Goal: Task Accomplishment & Management: Complete application form

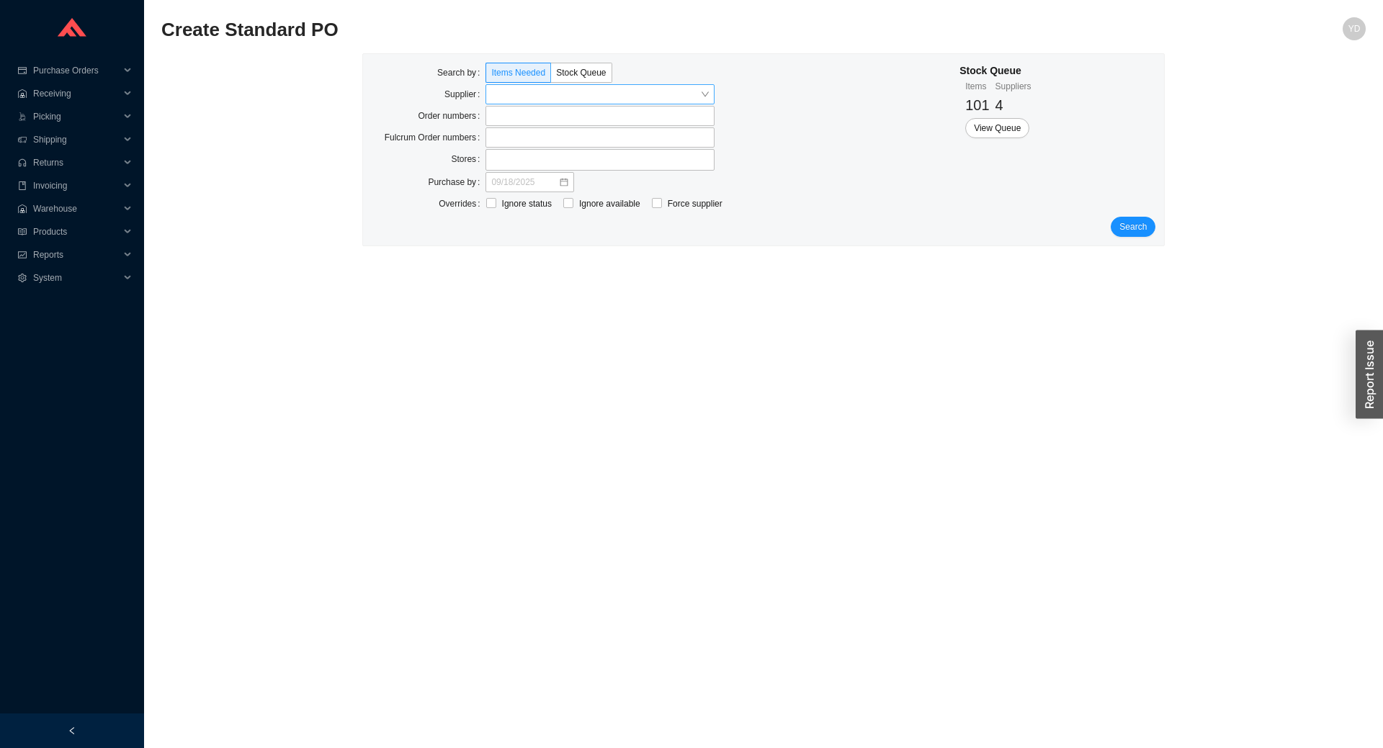
click at [534, 94] on input "search" at bounding box center [595, 94] width 209 height 19
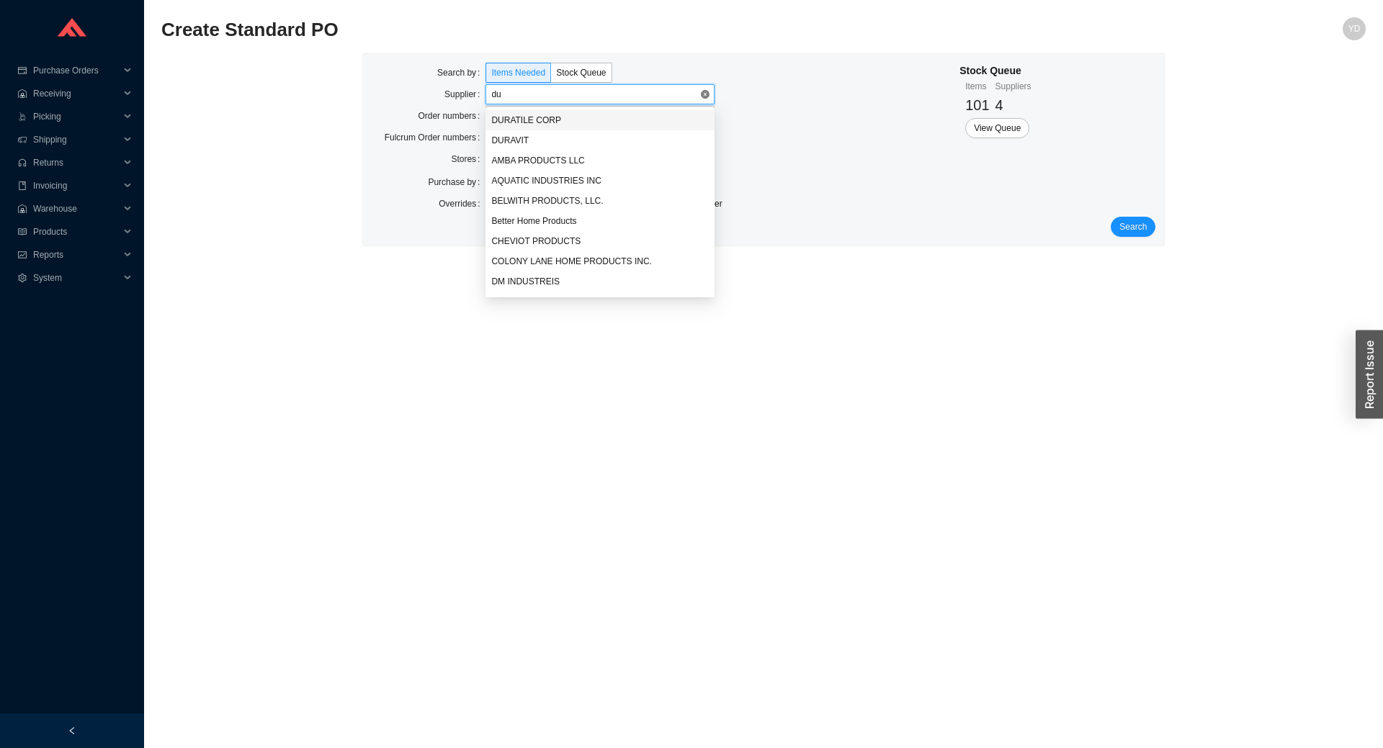
type input "dur"
click at [534, 137] on div "DURAVIT" at bounding box center [599, 140] width 217 height 13
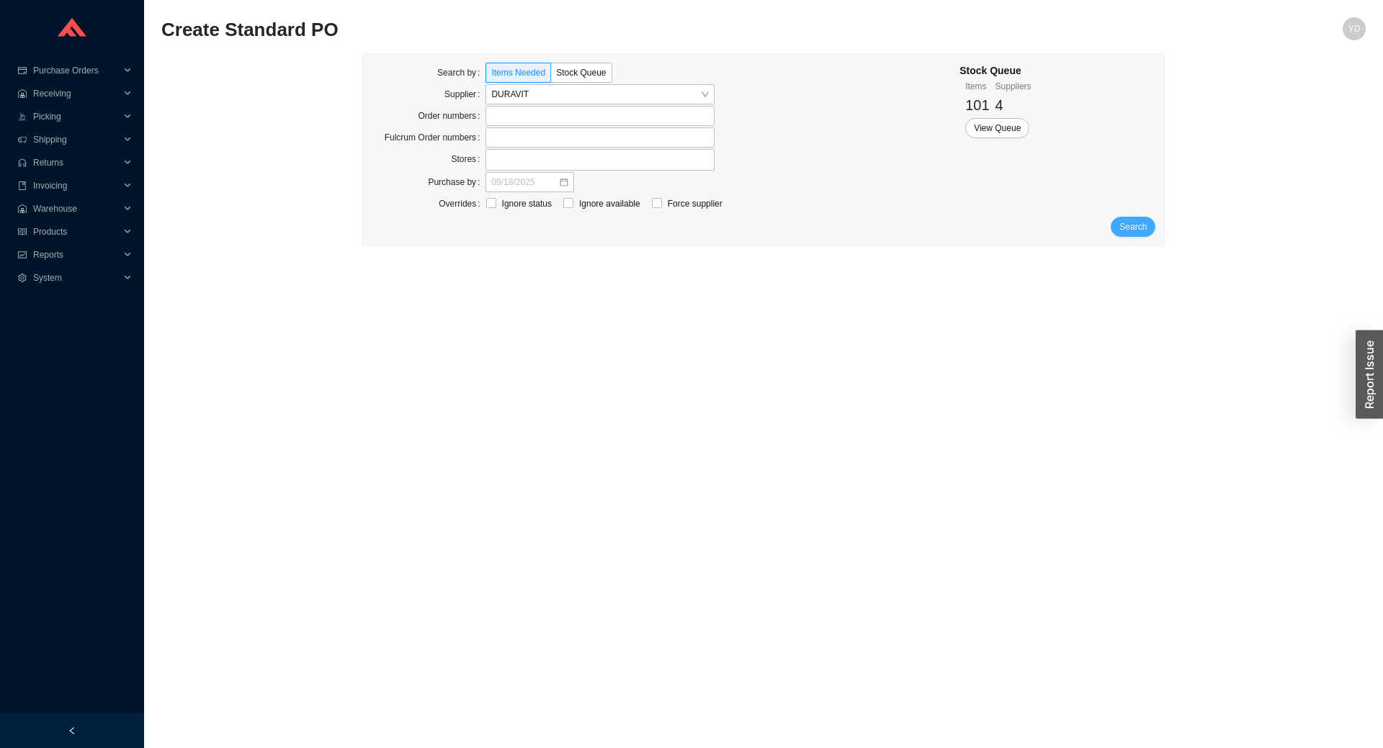
click at [1132, 226] on span "Search" at bounding box center [1132, 227] width 27 height 14
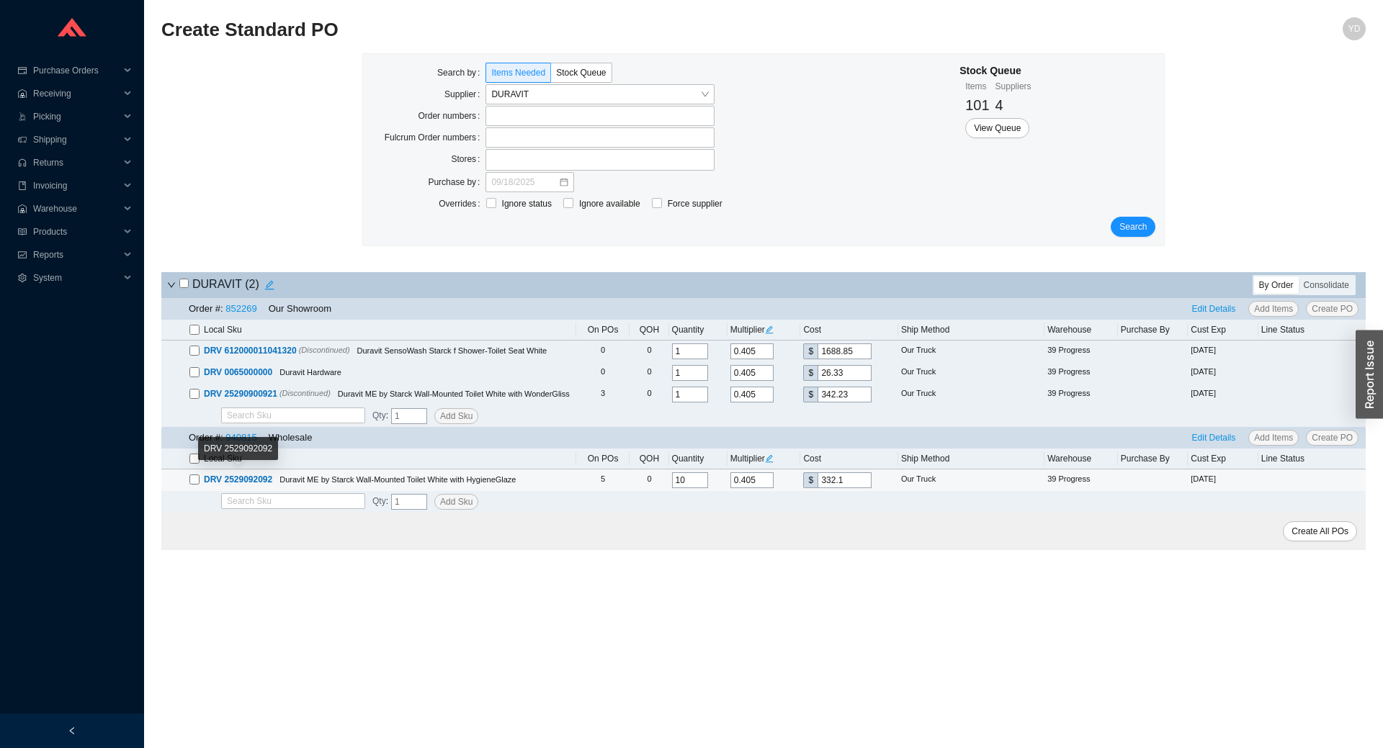
click at [243, 477] on span "DRV 2529092092" at bounding box center [238, 480] width 68 height 10
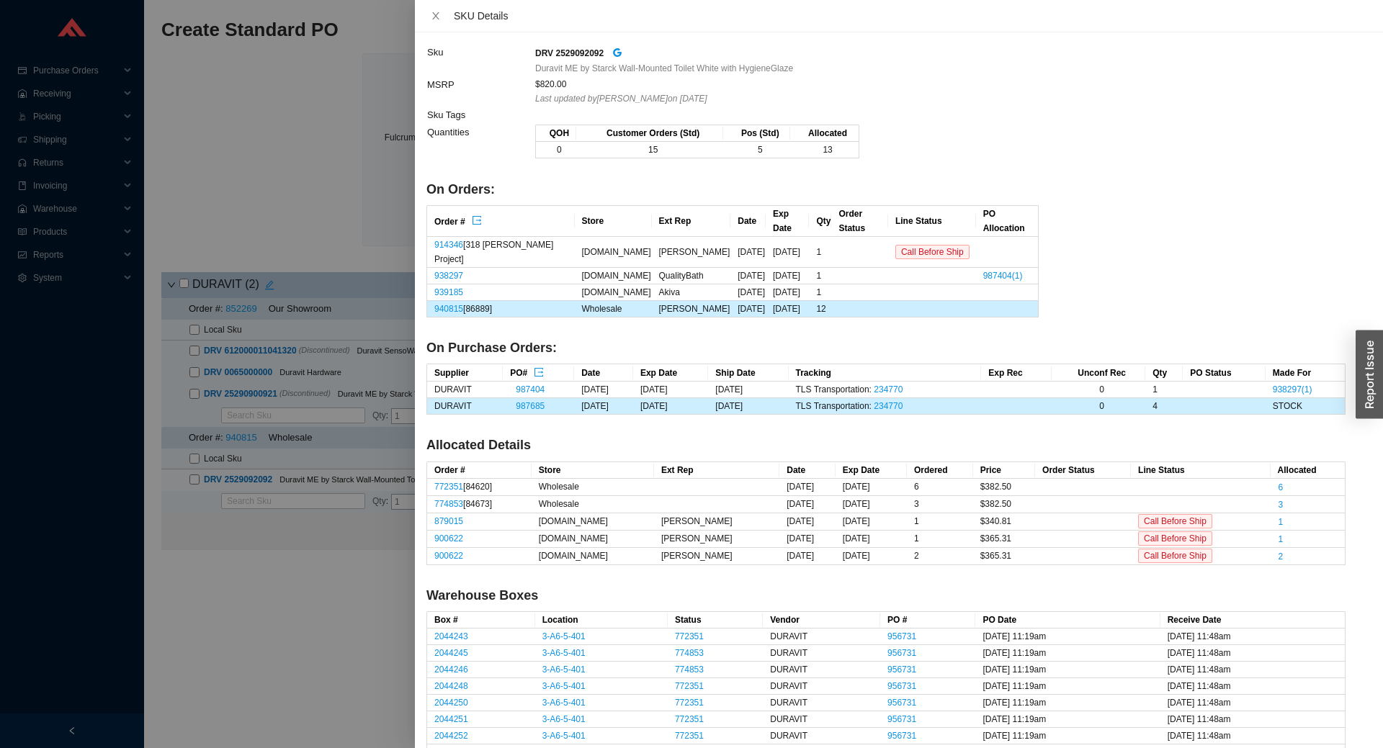
click at [372, 181] on div at bounding box center [691, 374] width 1383 height 748
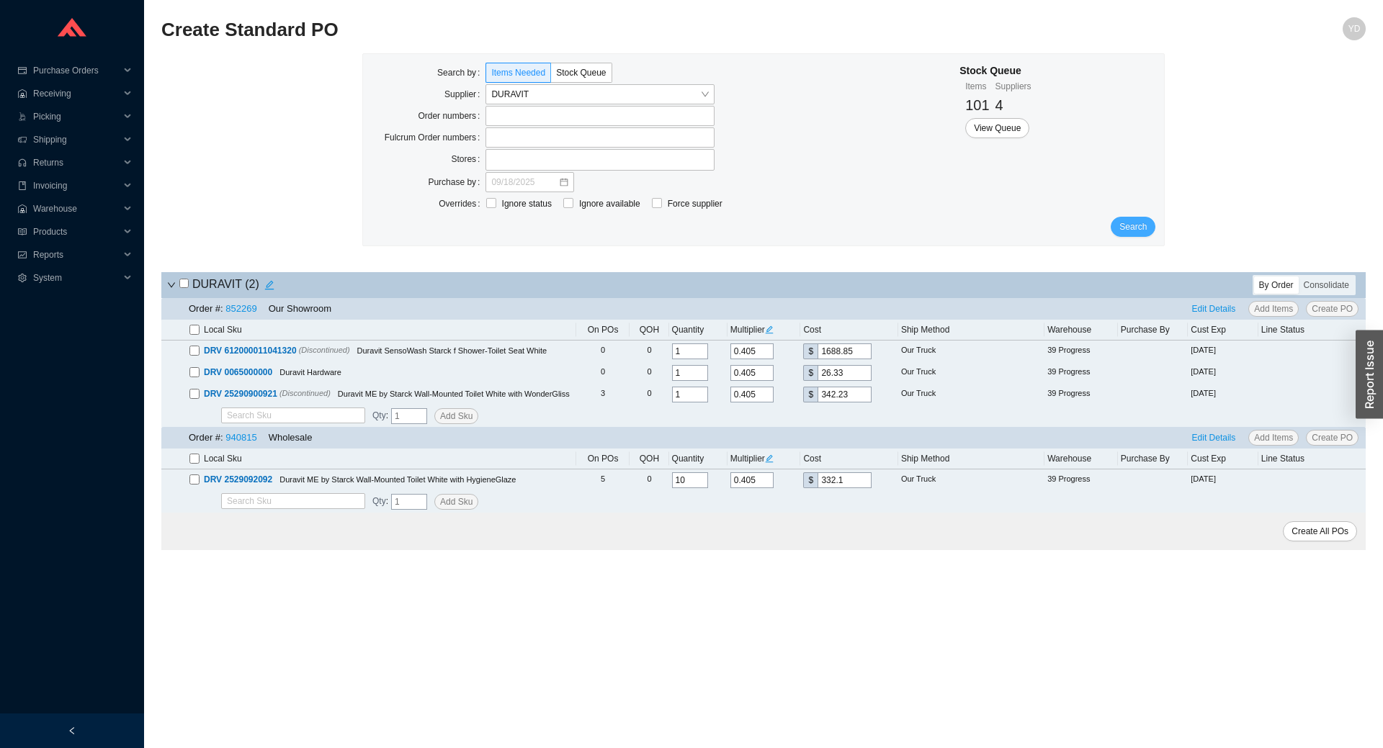
click at [1133, 225] on span "Search" at bounding box center [1132, 227] width 27 height 14
click at [1012, 128] on span "View Queue" at bounding box center [997, 128] width 47 height 14
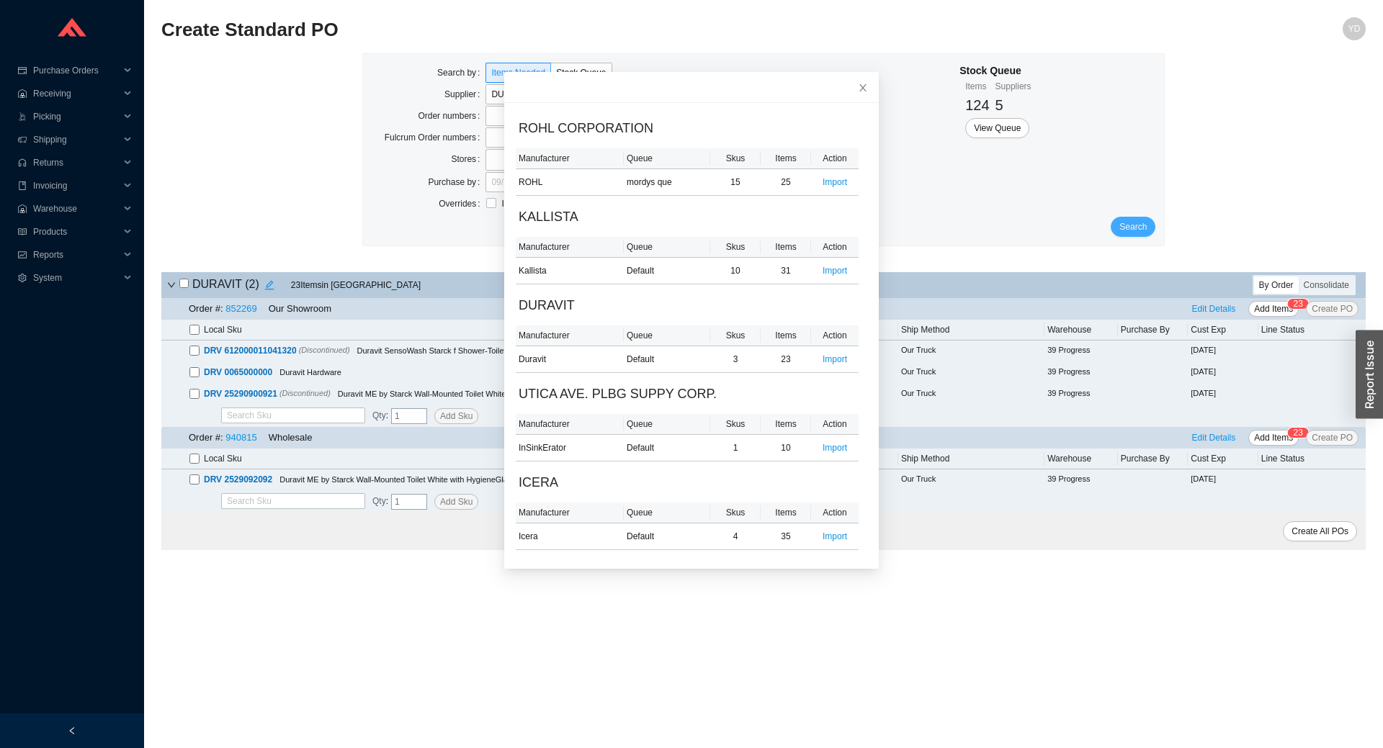
click at [1137, 220] on span "Search" at bounding box center [1132, 227] width 27 height 14
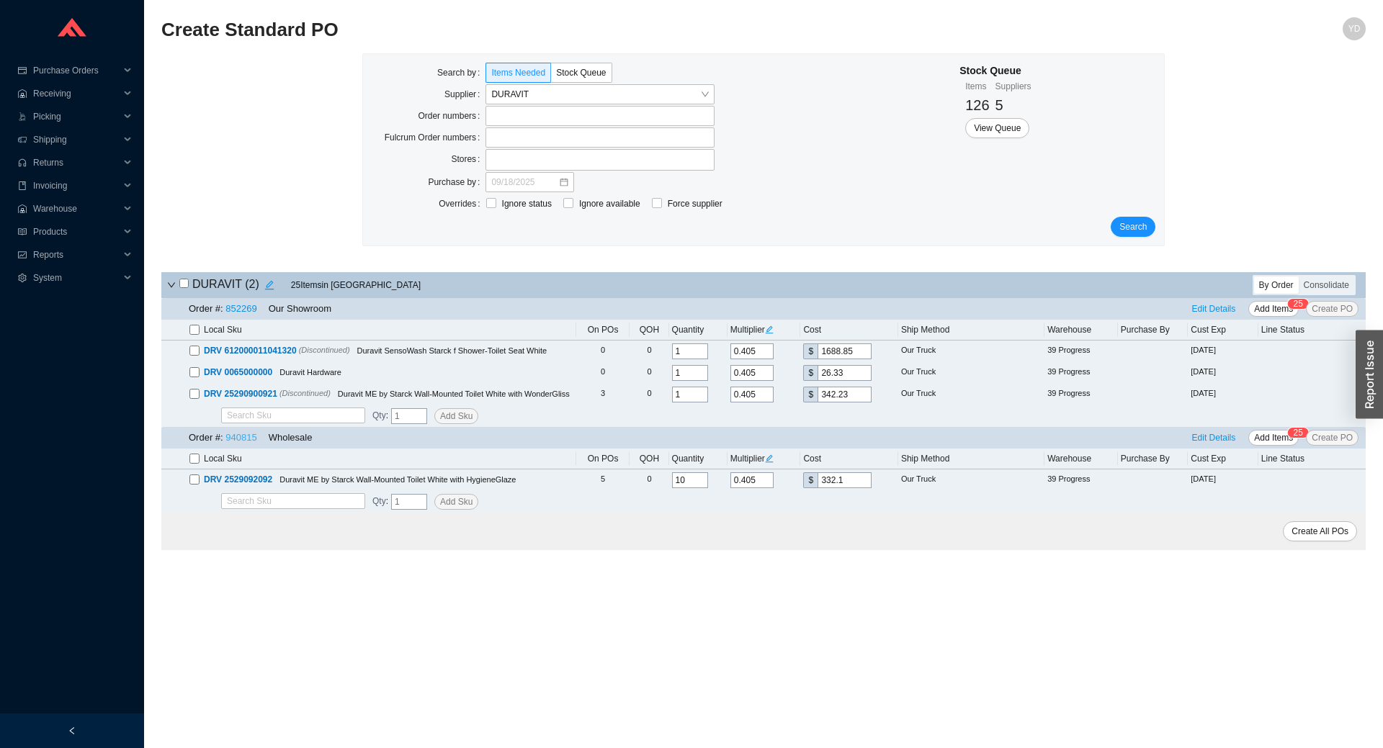
click at [241, 441] on link "940815" at bounding box center [240, 437] width 31 height 11
click at [1136, 229] on span "Search" at bounding box center [1132, 227] width 27 height 14
click at [75, 66] on span "Purchase Orders" at bounding box center [76, 70] width 86 height 23
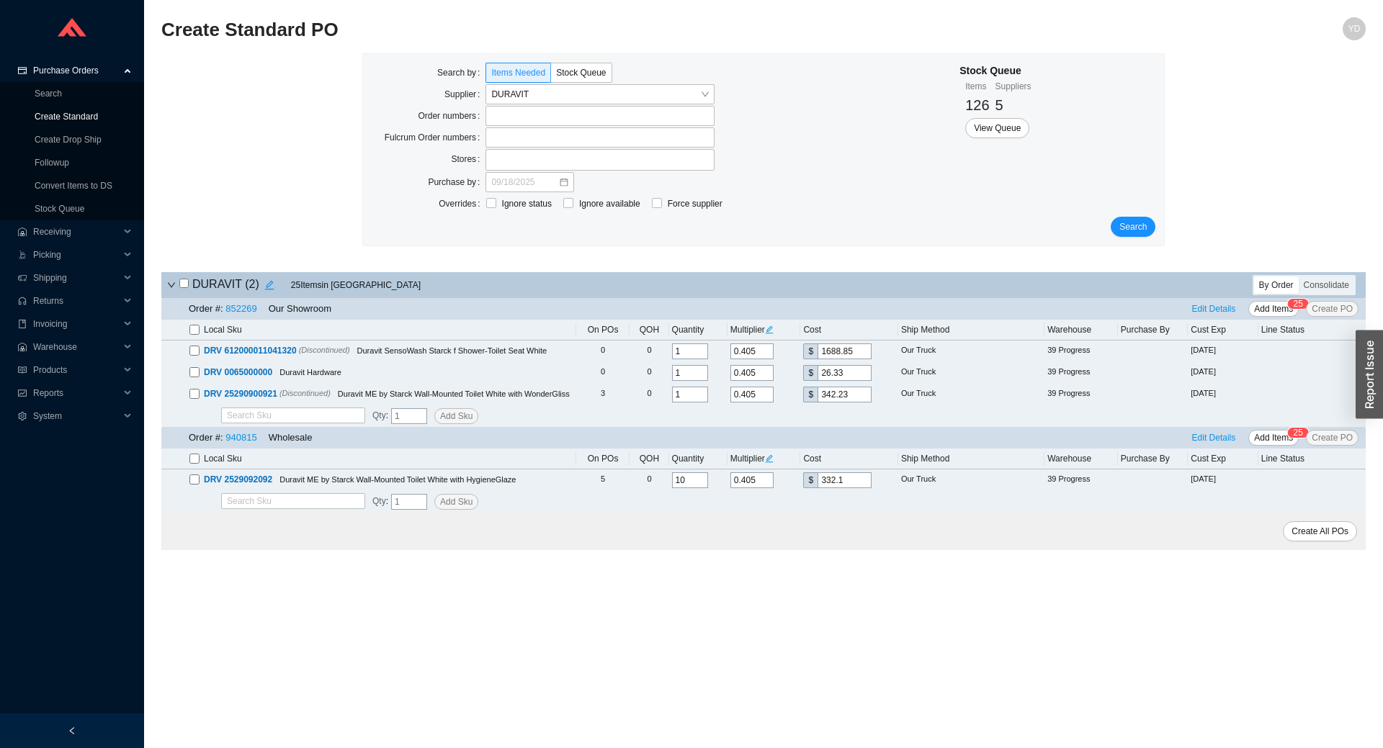
click at [72, 115] on link "Create Standard" at bounding box center [66, 117] width 63 height 10
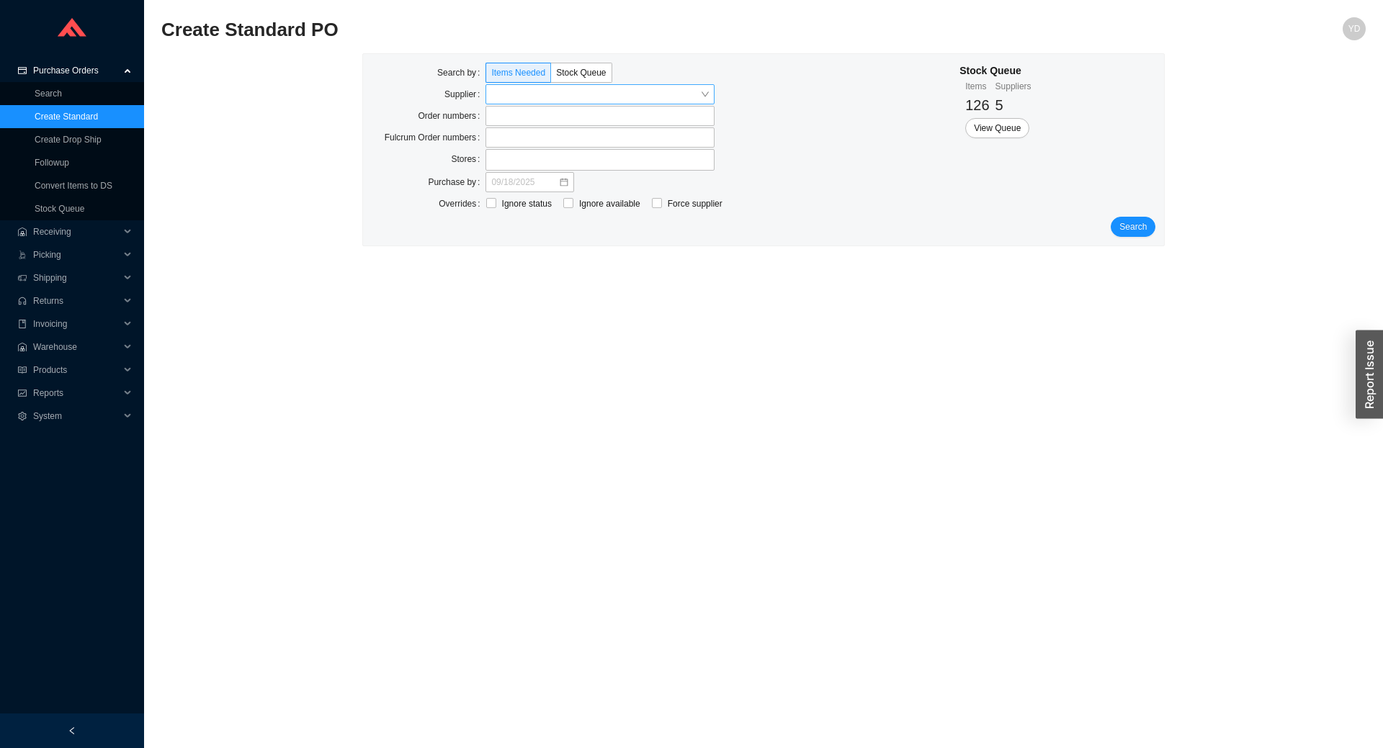
click at [606, 98] on input "search" at bounding box center [595, 94] width 209 height 19
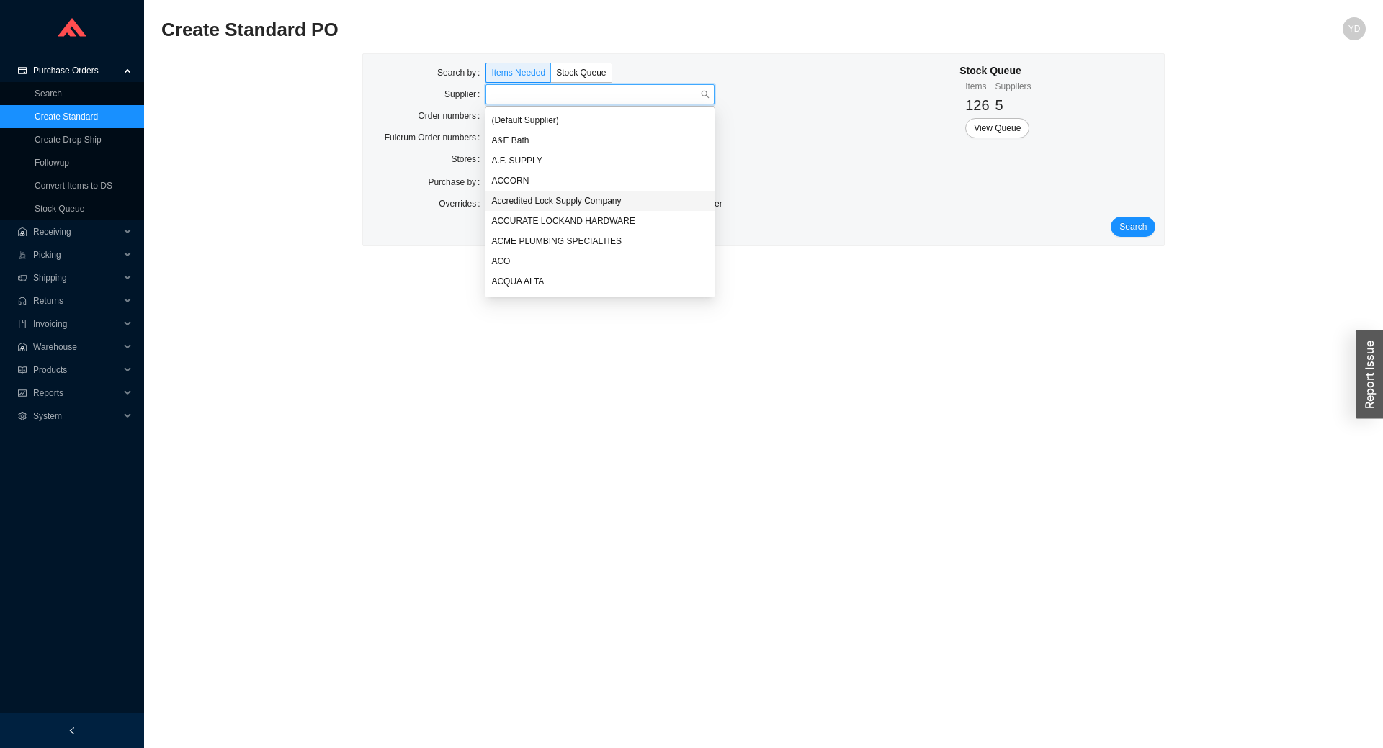
type input "d"
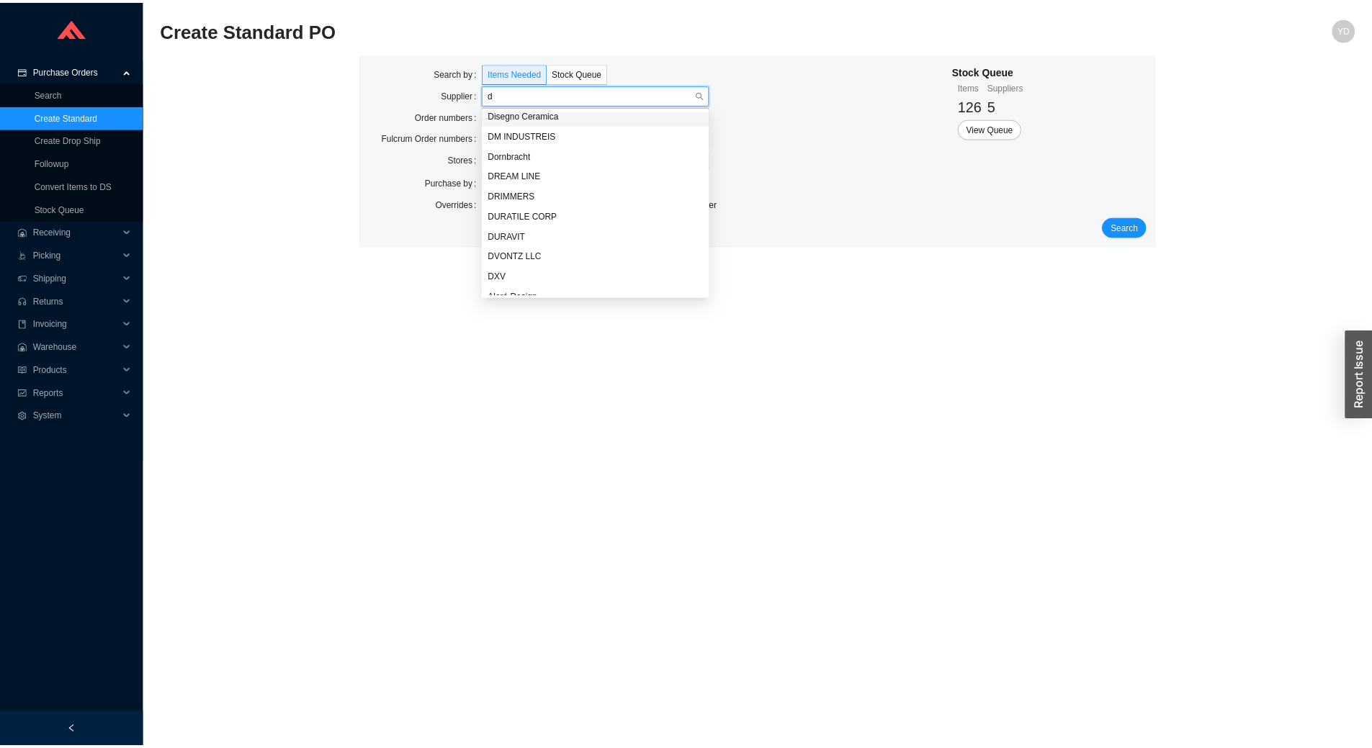
scroll to position [576, 0]
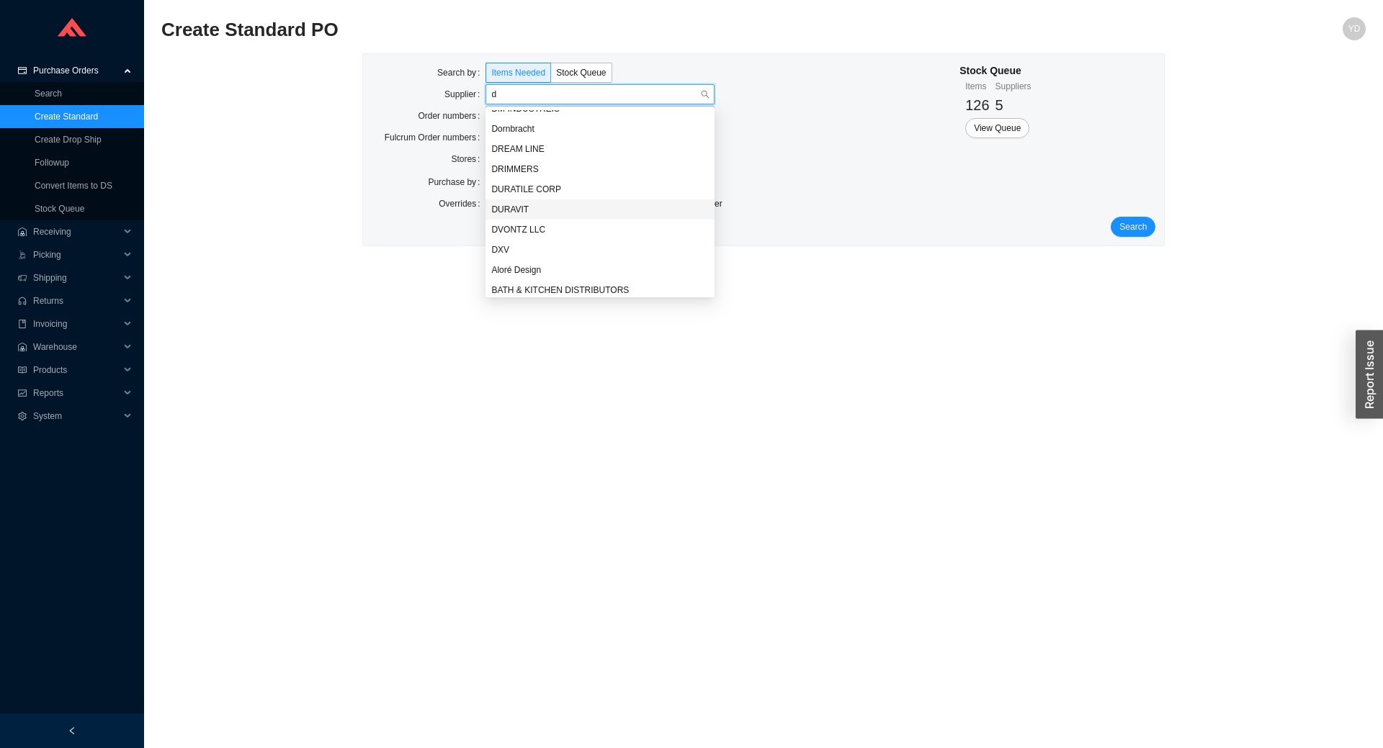
click at [520, 212] on div "DURAVIT" at bounding box center [599, 209] width 217 height 13
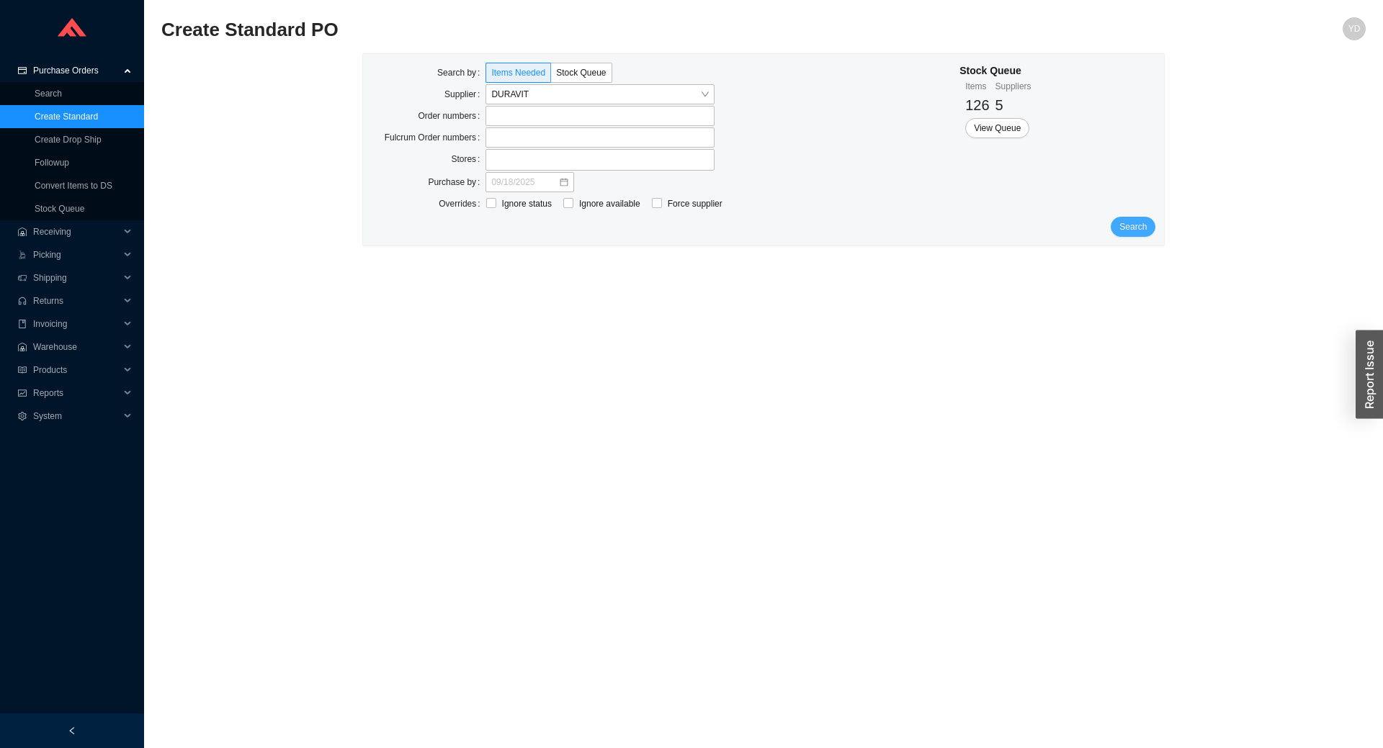
click at [1128, 226] on span "Search" at bounding box center [1132, 227] width 27 height 14
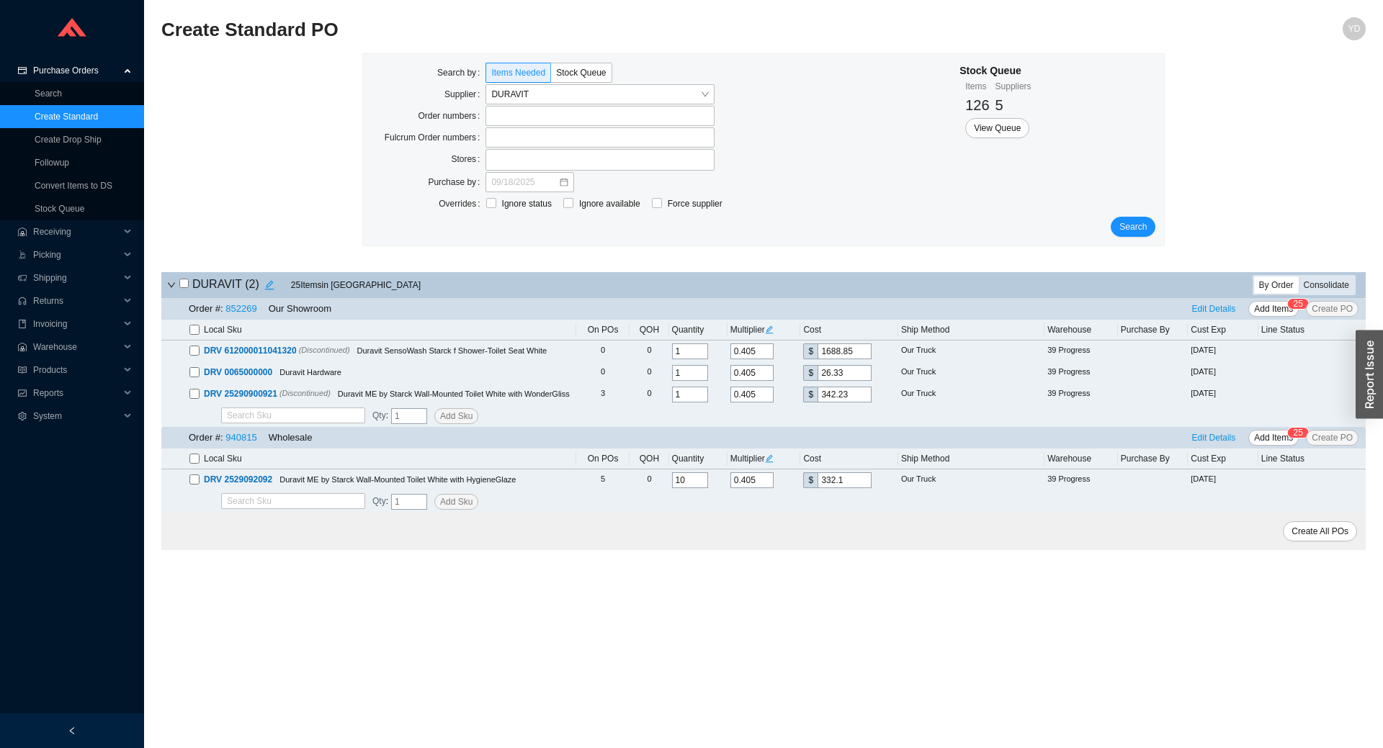
click at [1332, 285] on div "Consolidate" at bounding box center [1325, 285] width 55 height 17
click at [1298, 277] on input "Consolidate" at bounding box center [1298, 277] width 0 height 0
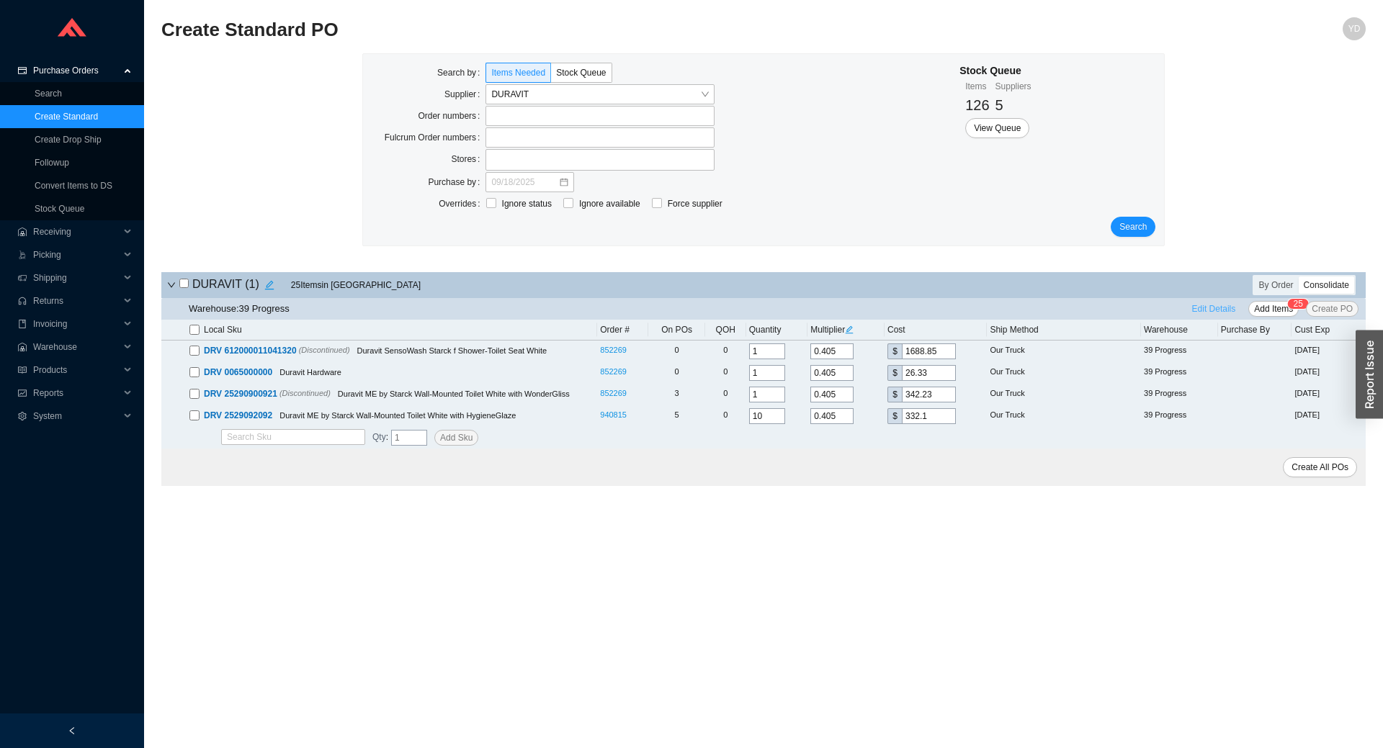
click at [1213, 314] on span "Edit Details" at bounding box center [1214, 309] width 44 height 14
select select "6"
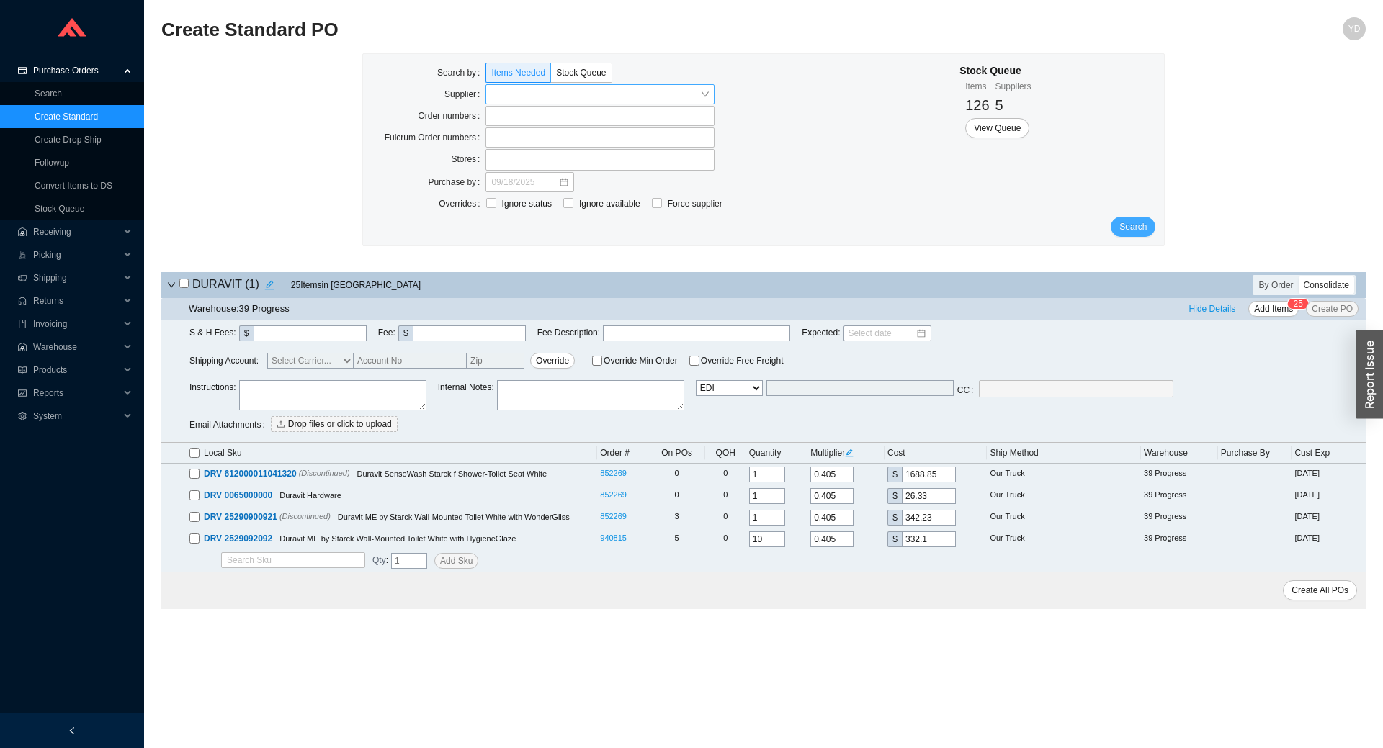
click at [1141, 222] on span "Search" at bounding box center [1132, 227] width 27 height 14
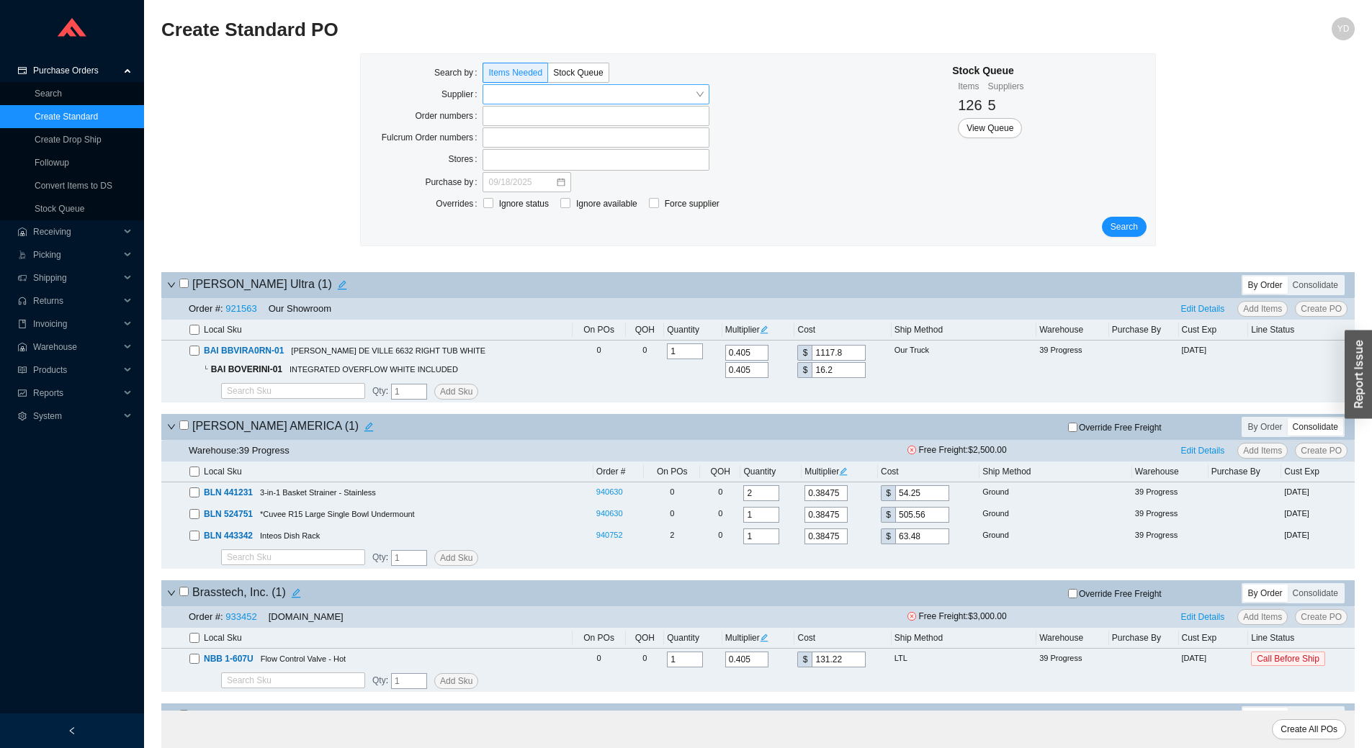
click at [524, 98] on input "search" at bounding box center [591, 94] width 207 height 19
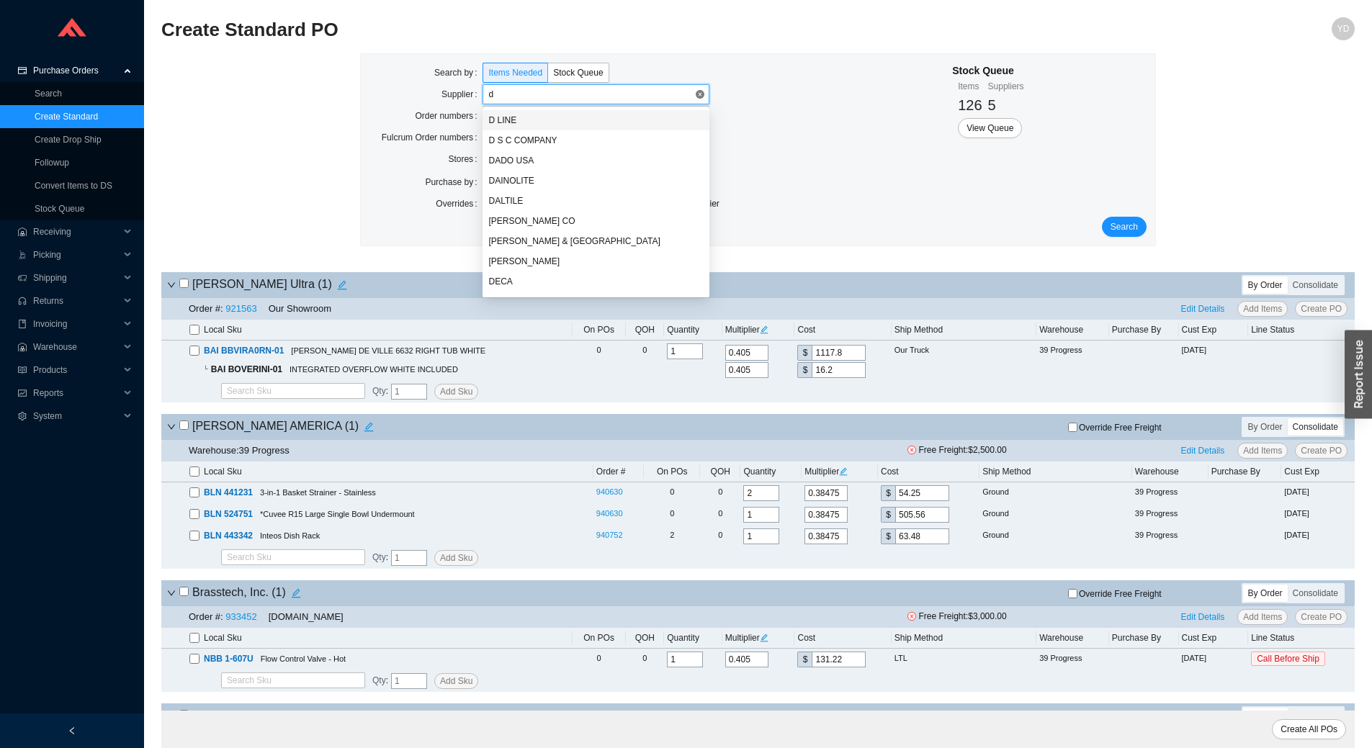
type input "du"
click at [523, 137] on div "DURAVIT" at bounding box center [595, 140] width 215 height 13
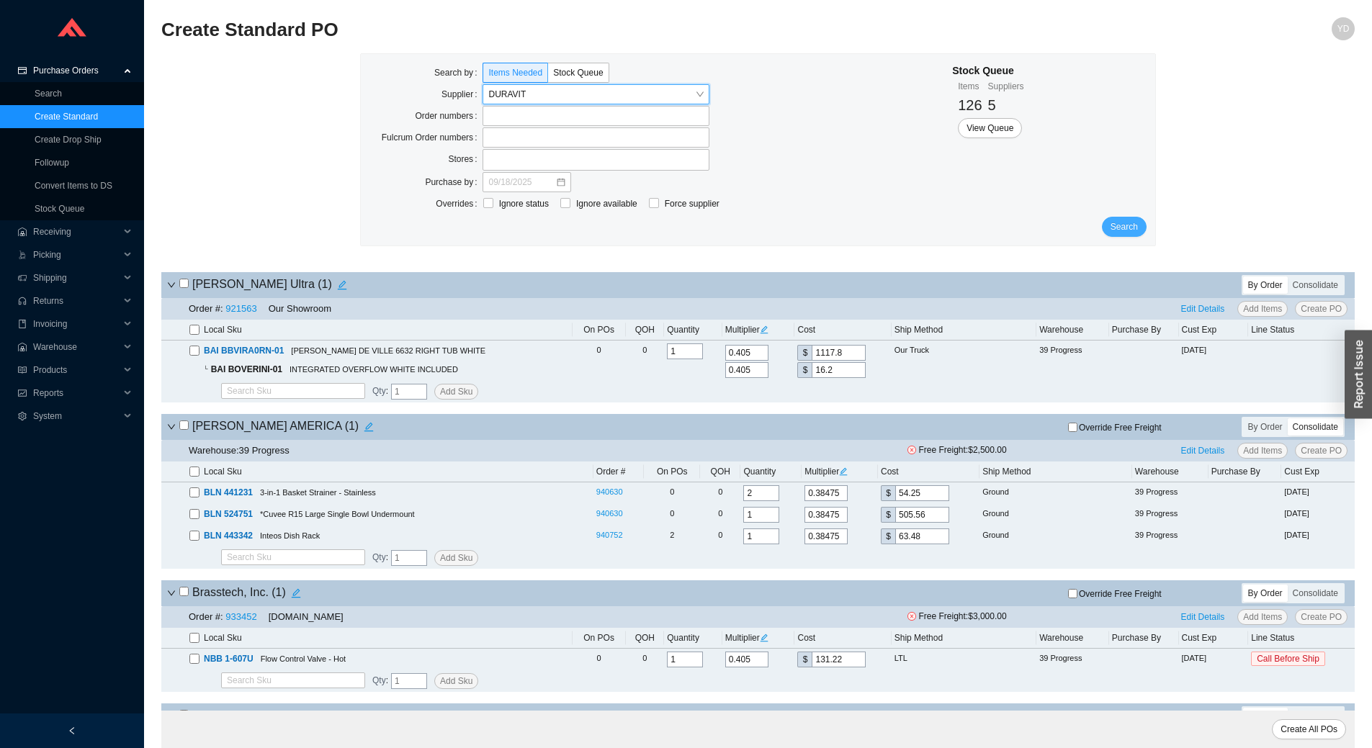
click at [1124, 232] on span "Search" at bounding box center [1123, 227] width 27 height 14
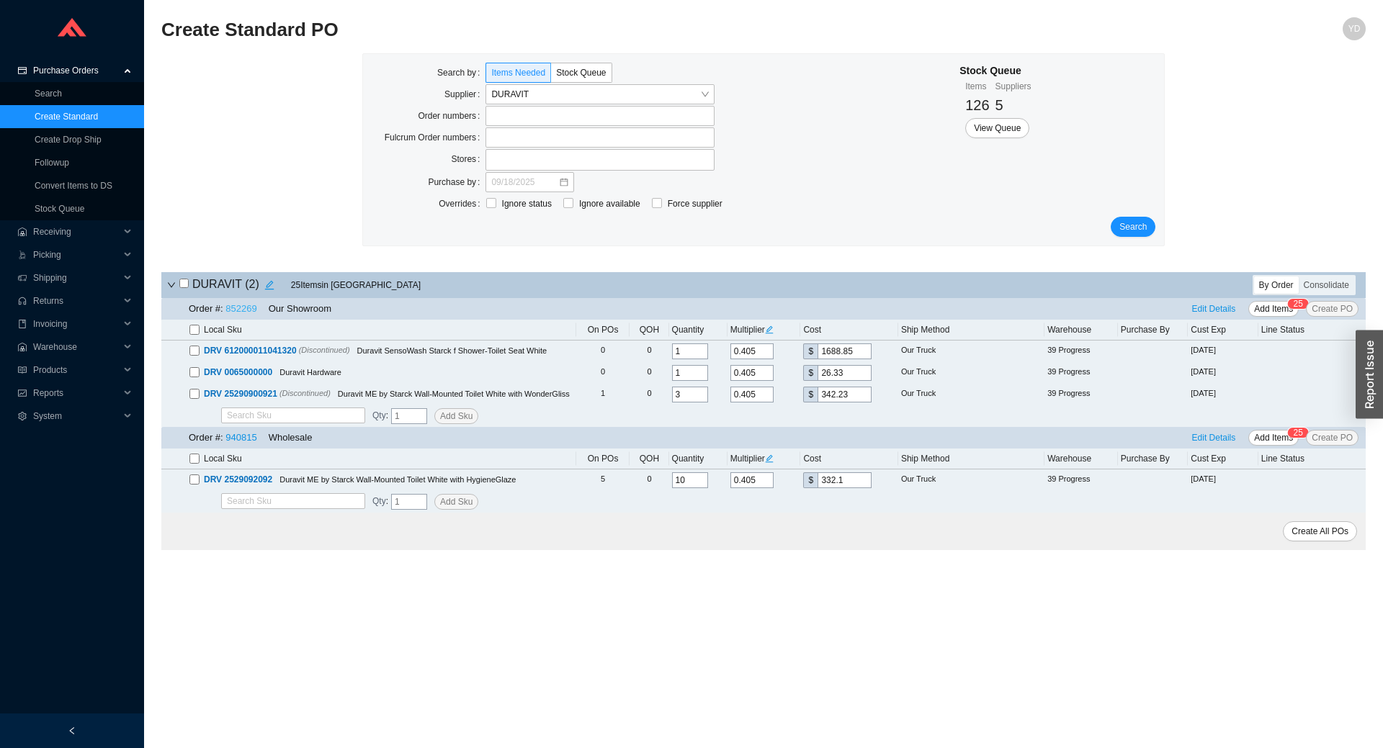
click at [245, 310] on link "852269" at bounding box center [240, 308] width 31 height 11
click at [1141, 229] on span "Search" at bounding box center [1132, 227] width 27 height 14
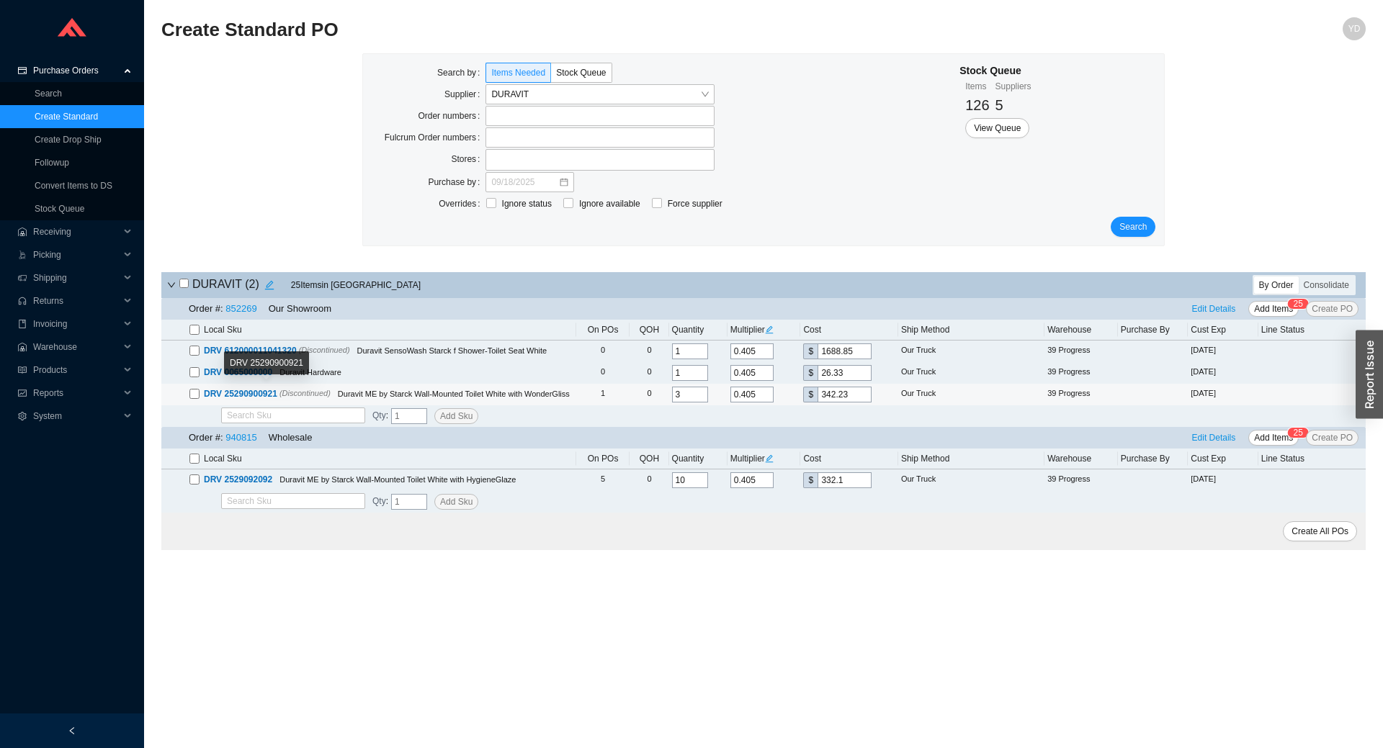
click at [248, 392] on span "DRV 25290900921" at bounding box center [240, 394] width 73 height 10
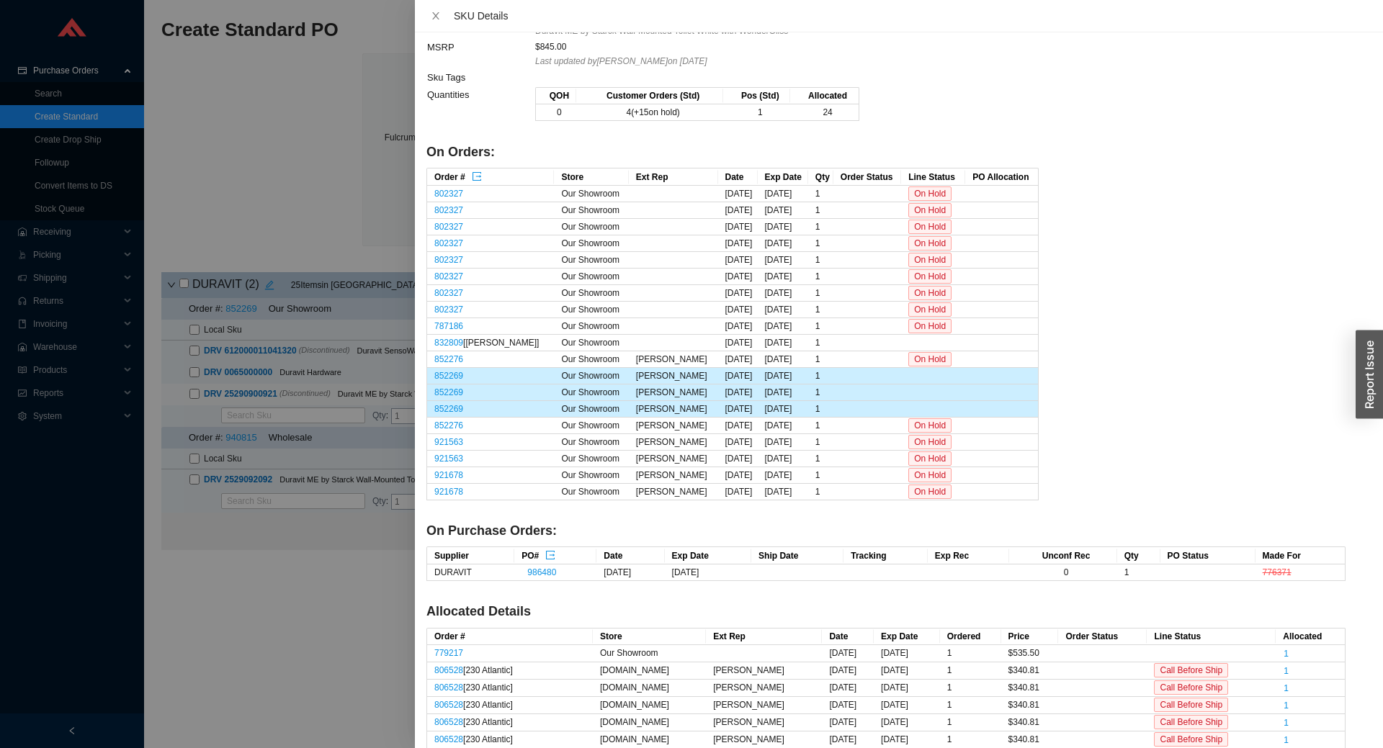
scroll to position [72, 0]
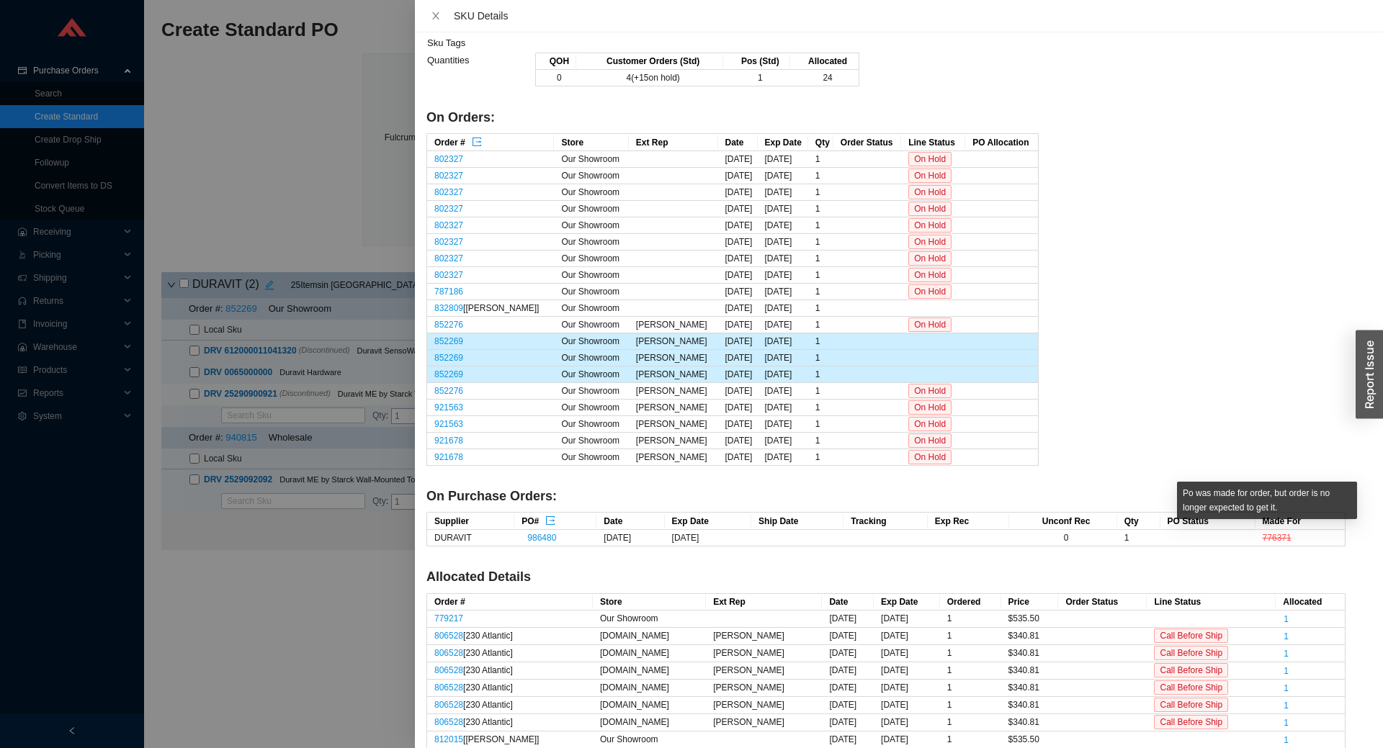
click at [1269, 538] on span "776371" at bounding box center [1276, 538] width 29 height 10
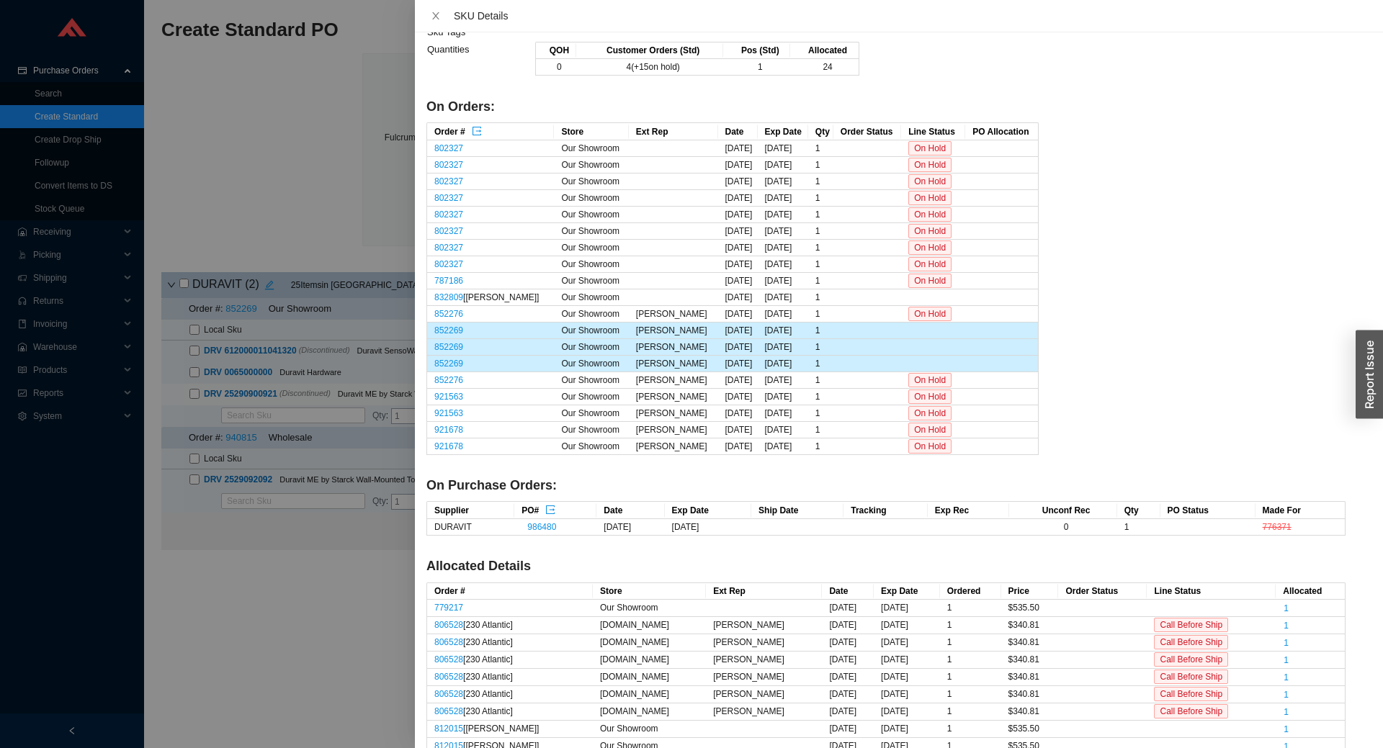
scroll to position [0, 0]
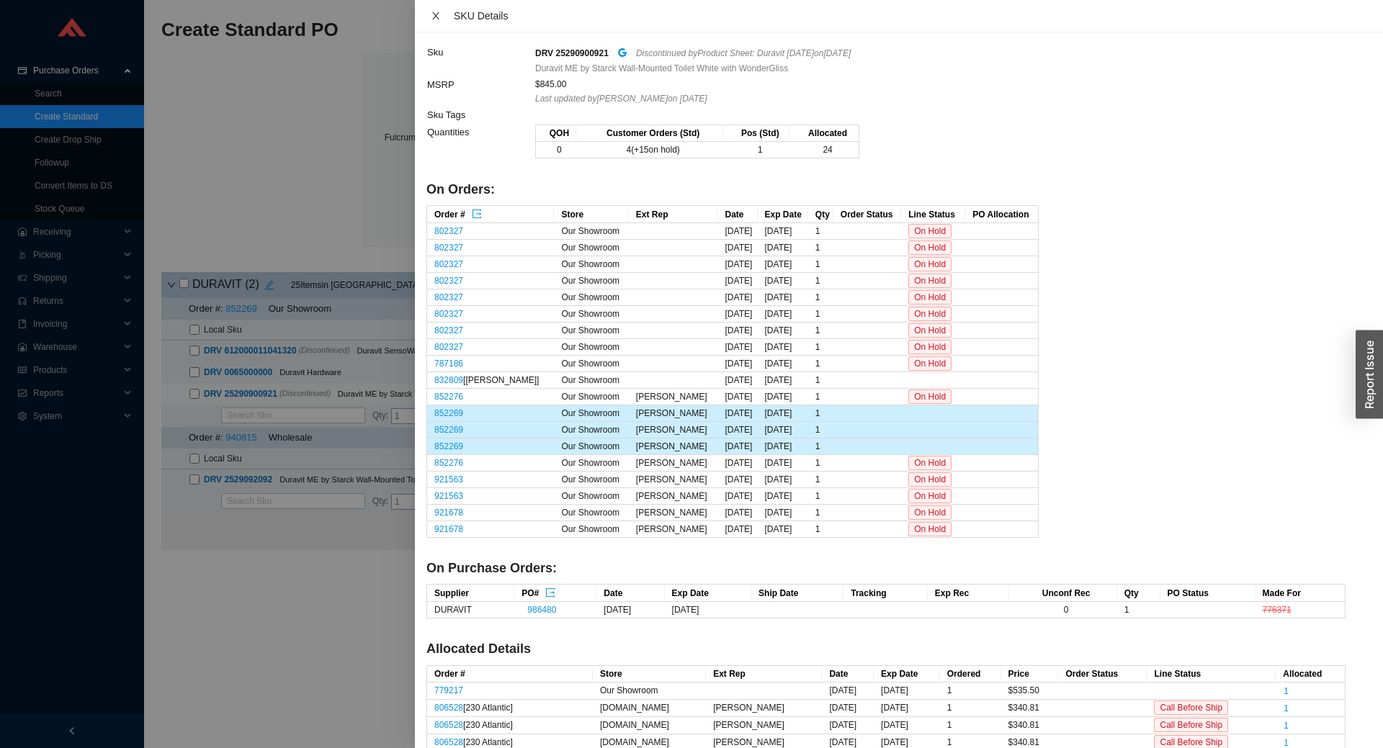
click at [436, 17] on icon "close" at bounding box center [436, 16] width 10 height 10
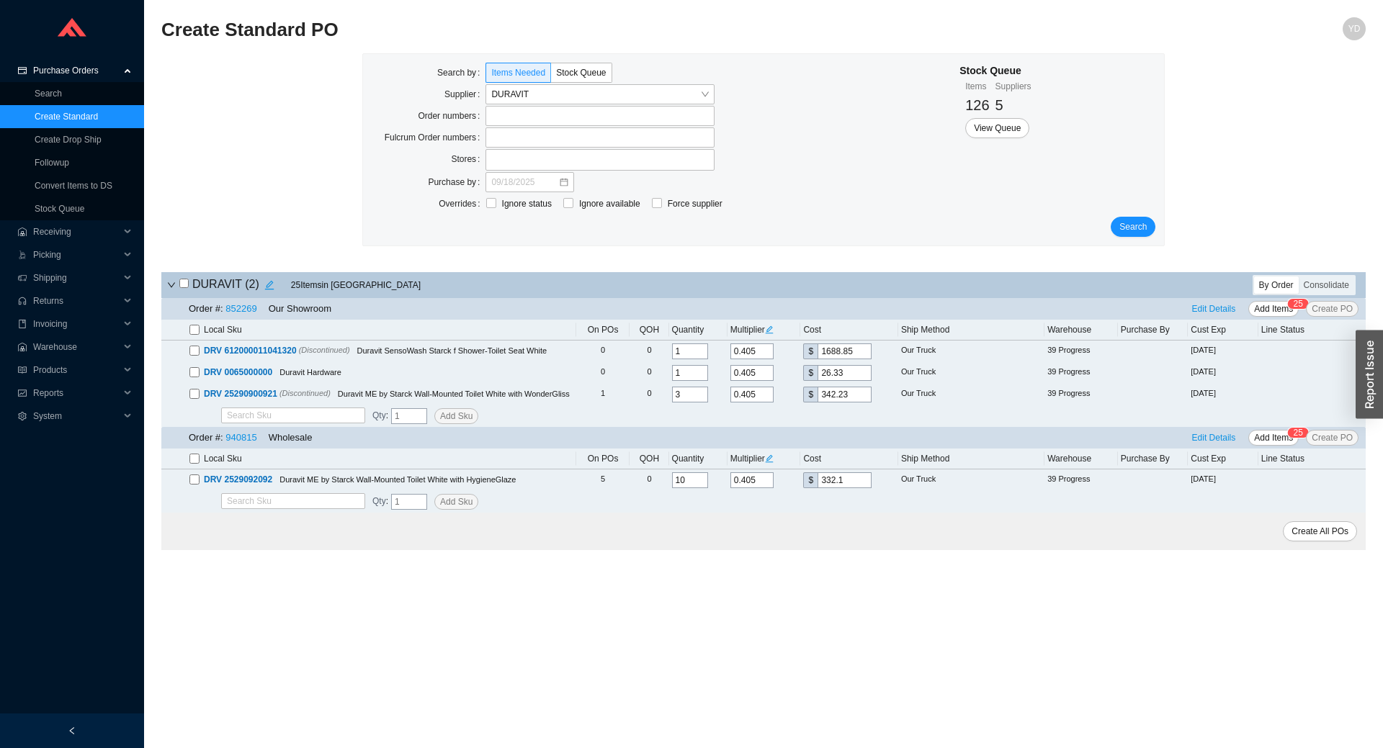
click at [697, 602] on main "Create Standard PO YD Search by Items Needed Stock Queue Supplier DURAVIT Order…" at bounding box center [763, 382] width 1204 height 731
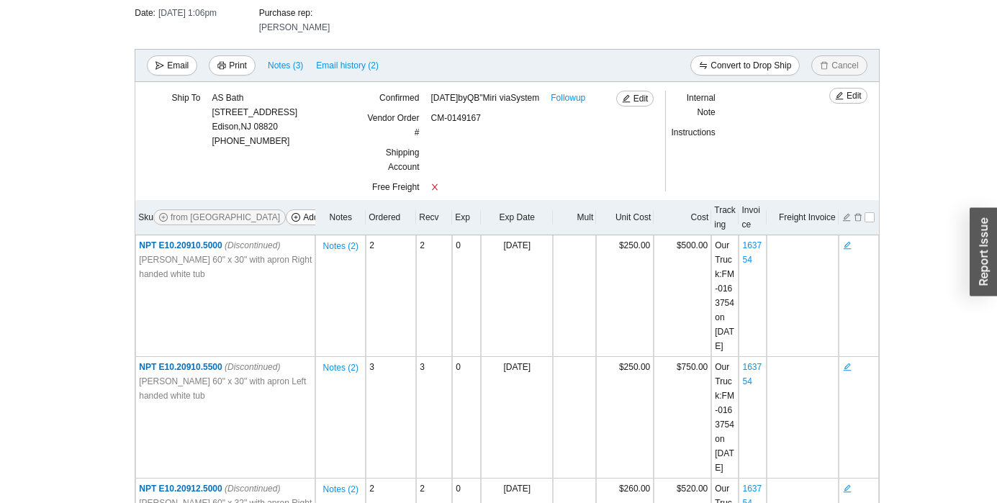
scroll to position [216, 0]
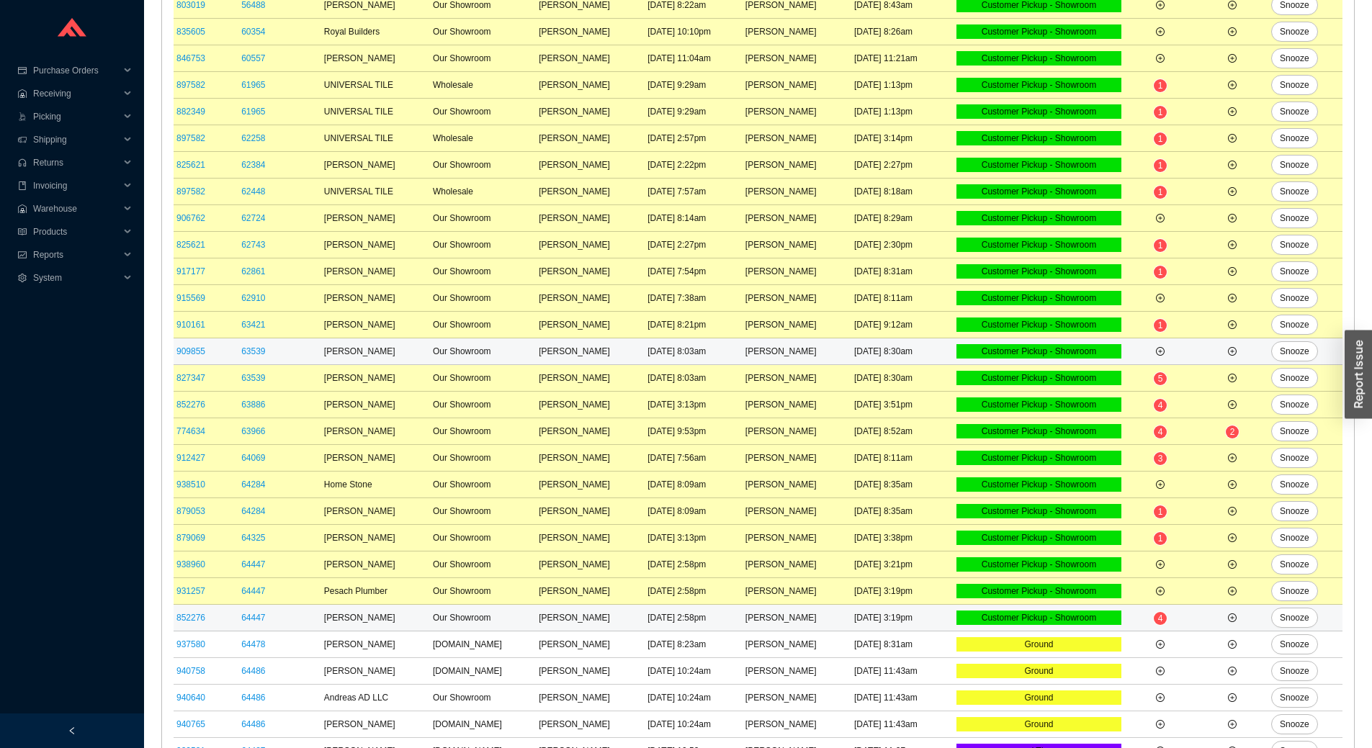
scroll to position [274, 0]
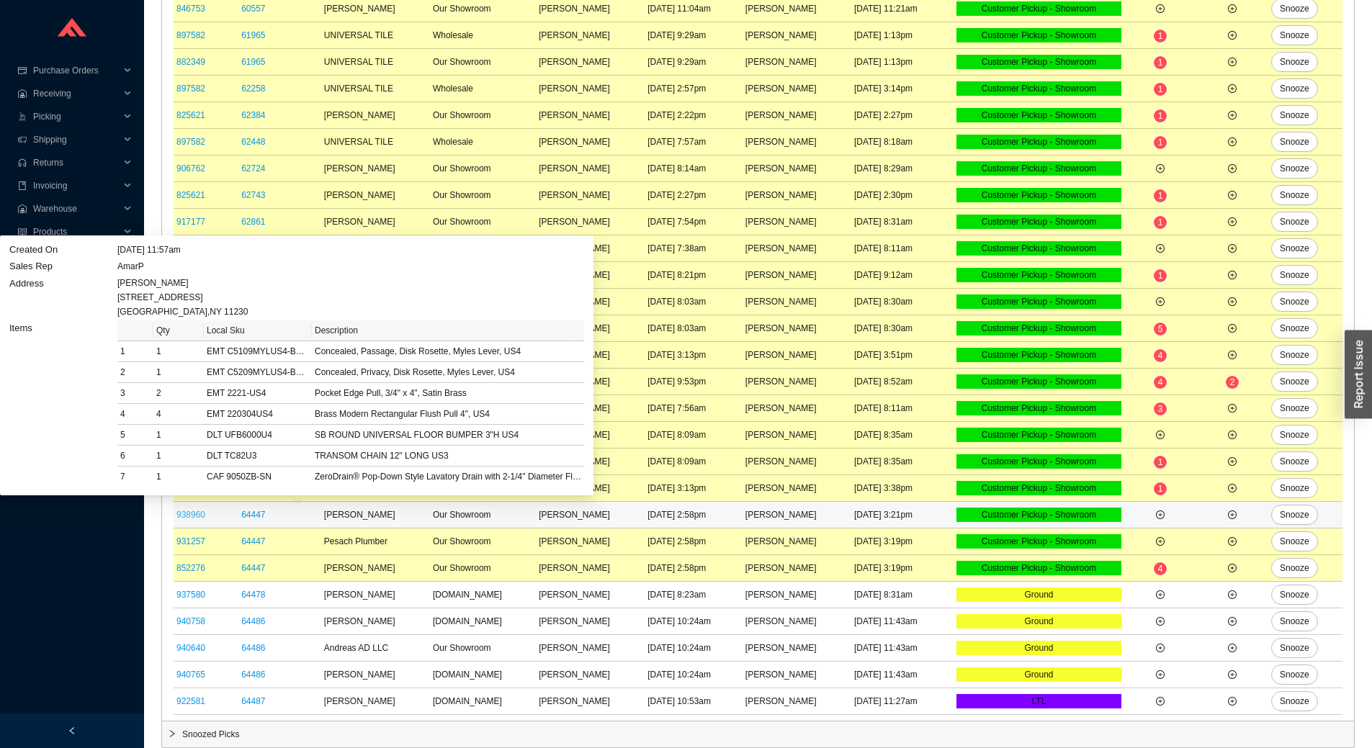
click at [195, 516] on link "938960" at bounding box center [190, 515] width 29 height 10
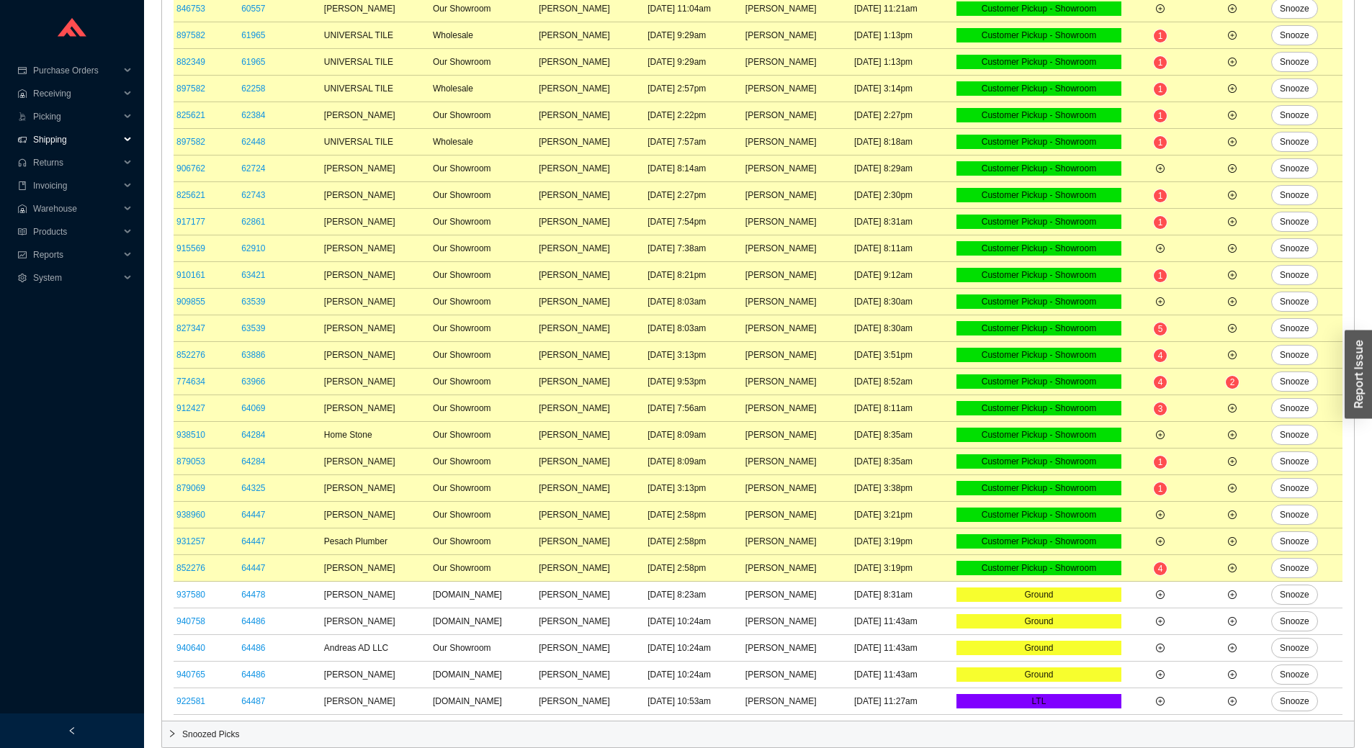
click at [50, 143] on span "Shipping" at bounding box center [76, 139] width 86 height 23
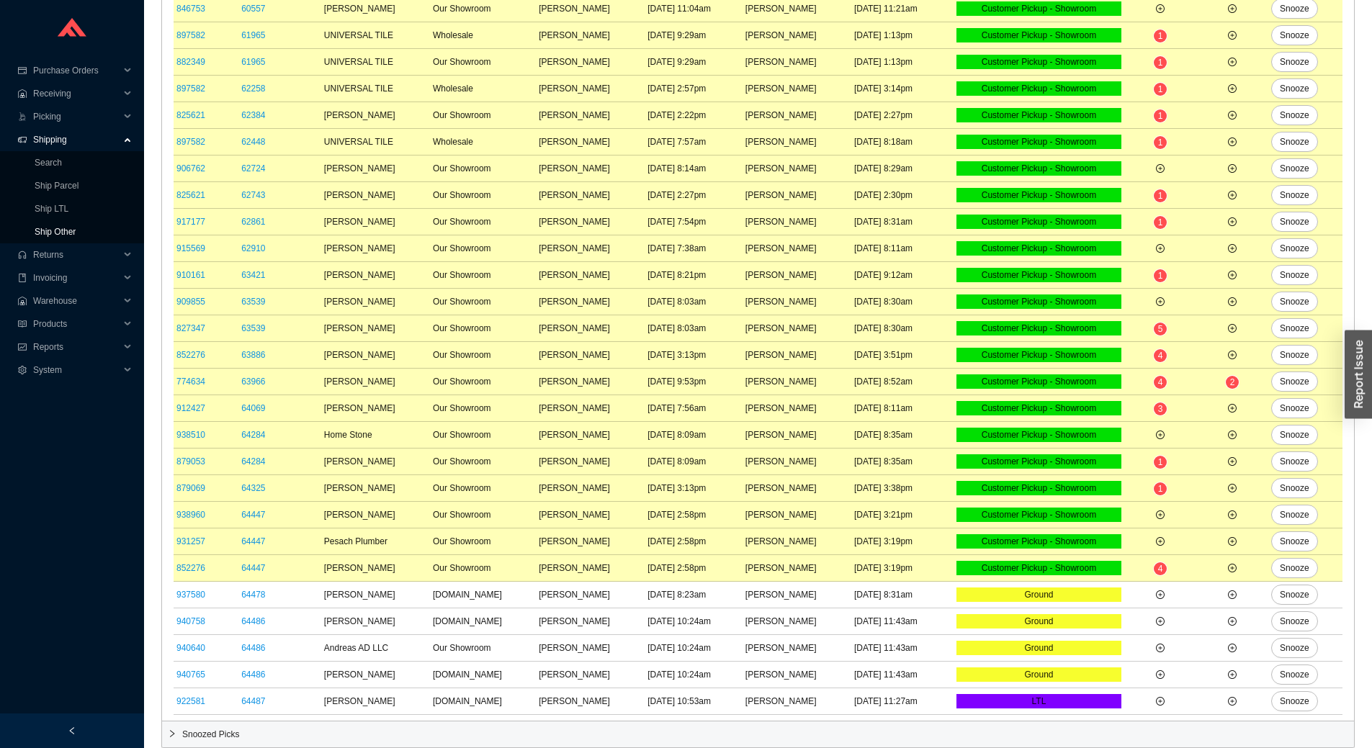
click at [65, 233] on link "Ship Other" at bounding box center [55, 232] width 41 height 10
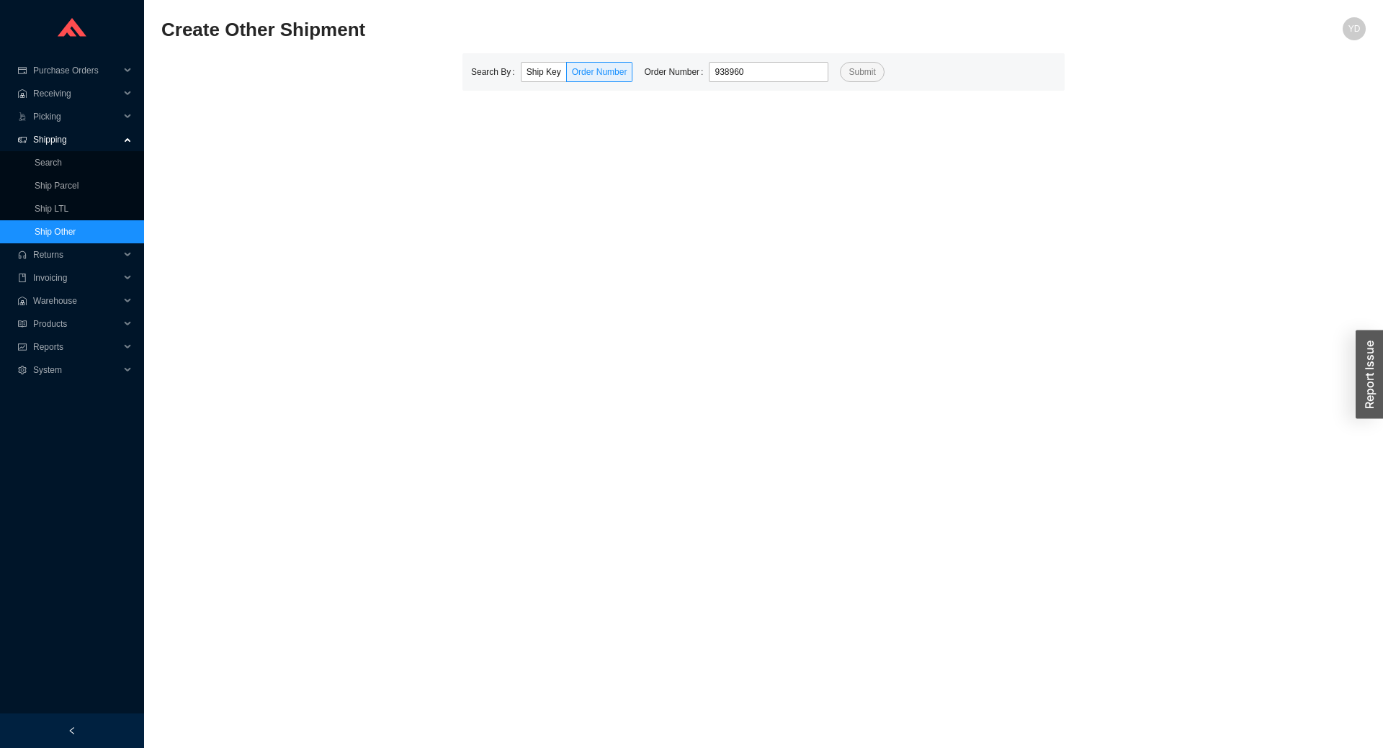
type input "938960"
click at [840, 62] on button "Submit" at bounding box center [862, 72] width 44 height 20
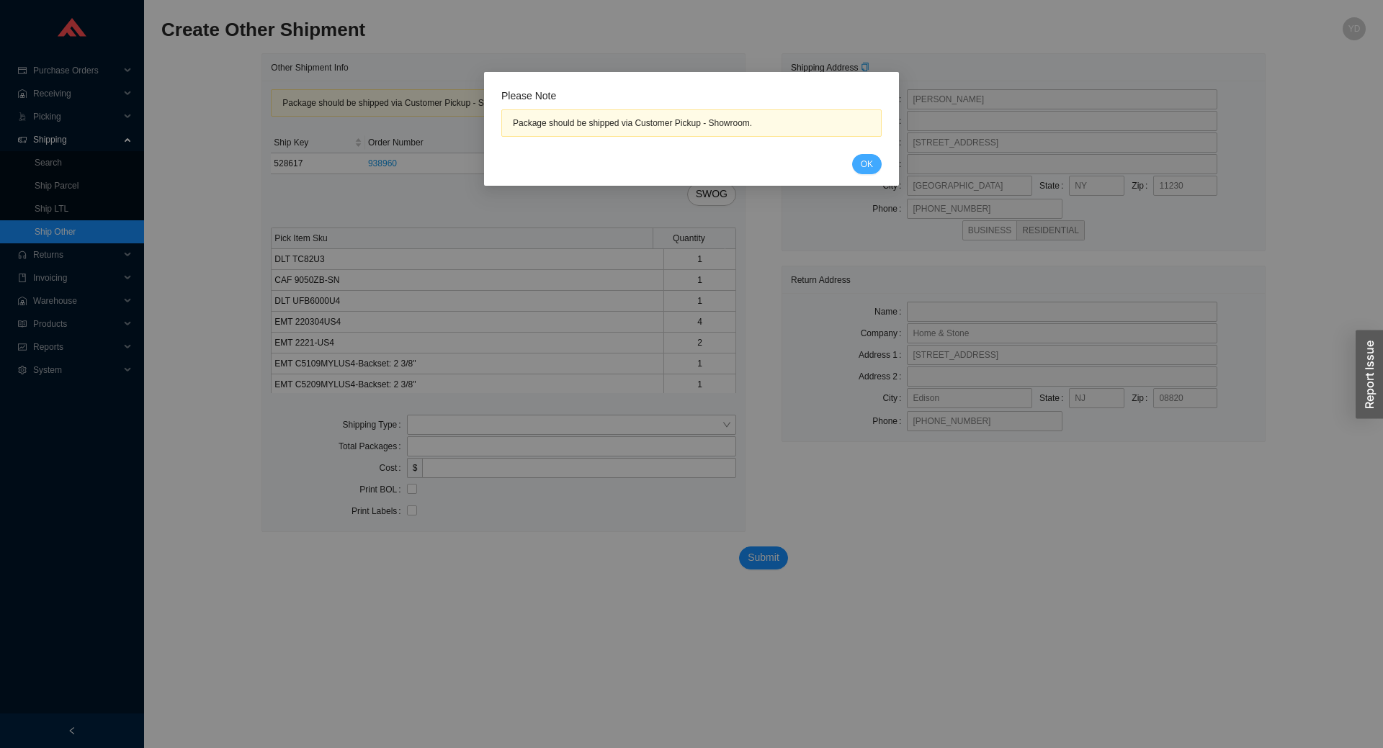
click at [877, 168] on button "OK" at bounding box center [867, 164] width 30 height 20
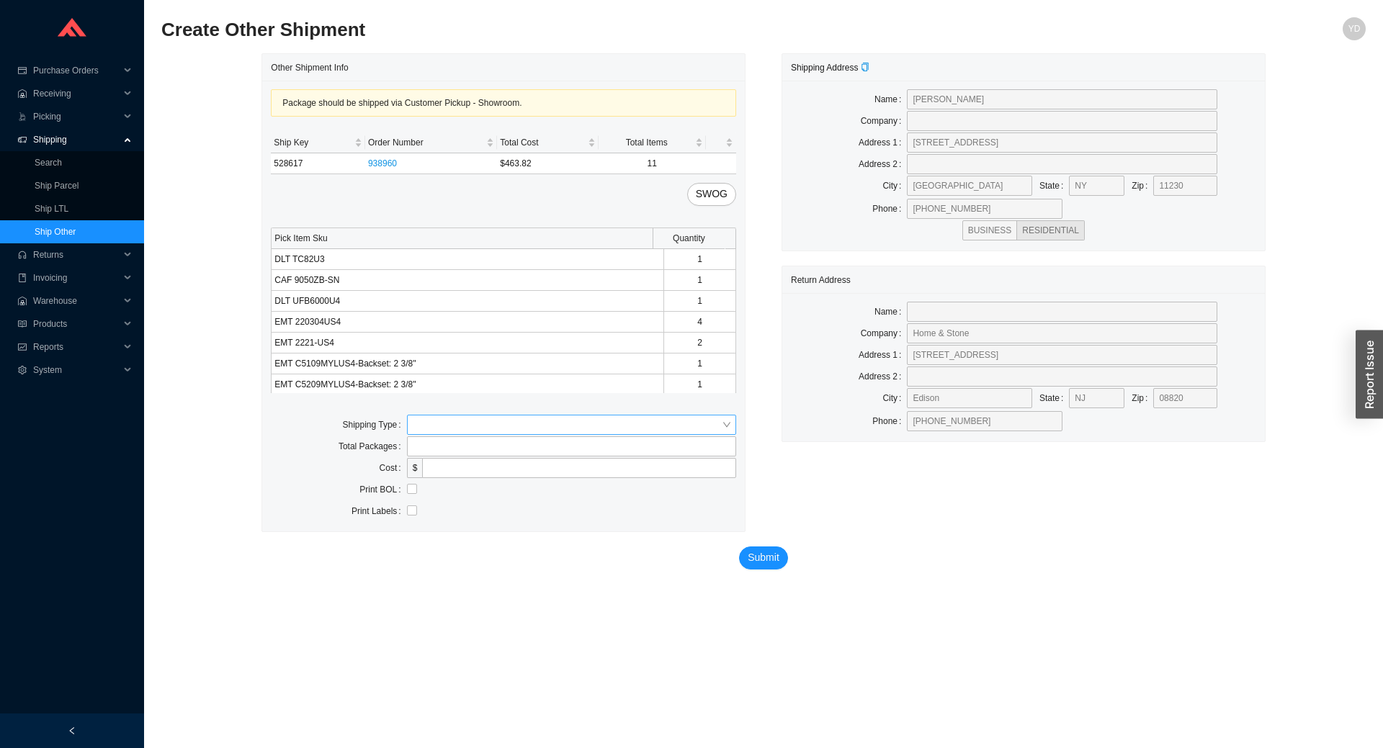
click at [523, 417] on input "search" at bounding box center [567, 424] width 309 height 19
click at [547, 469] on div "Customer Pickup" at bounding box center [572, 470] width 318 height 13
click at [449, 474] on input "text" at bounding box center [571, 468] width 329 height 20
type input "[PERSON_NAME]"
click at [774, 574] on span "Submit" at bounding box center [763, 579] width 32 height 17
